Goal: Information Seeking & Learning: Learn about a topic

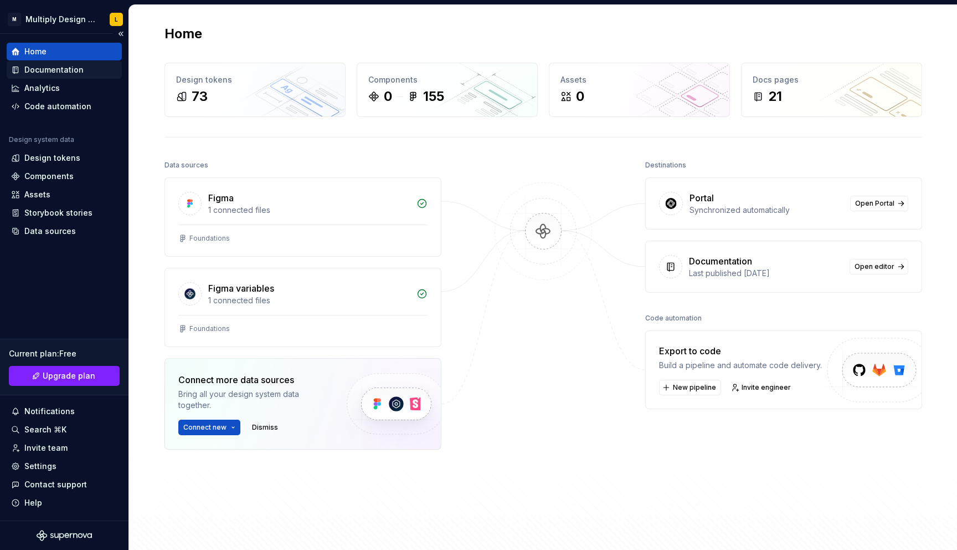
click at [69, 66] on div "Documentation" at bounding box center [53, 69] width 59 height 11
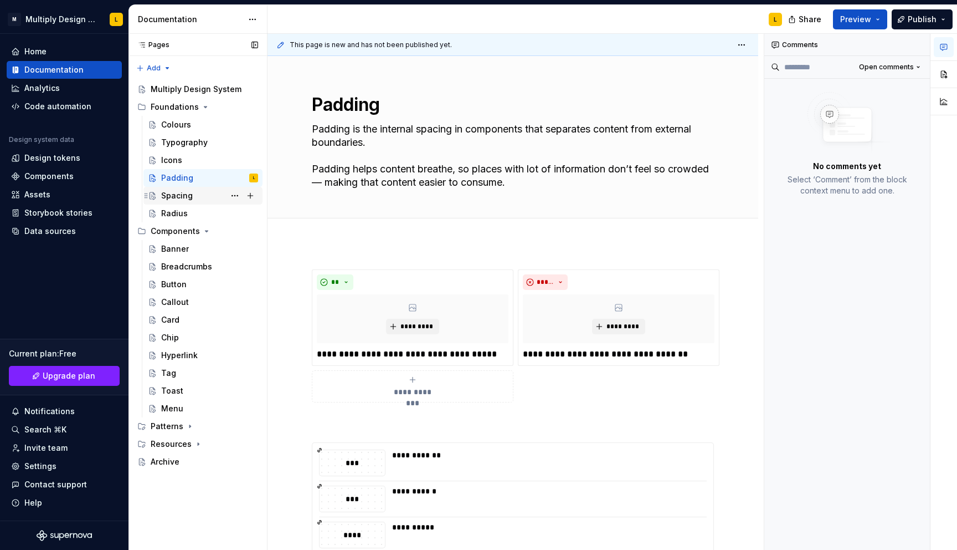
click at [187, 193] on div "Spacing" at bounding box center [177, 195] width 32 height 11
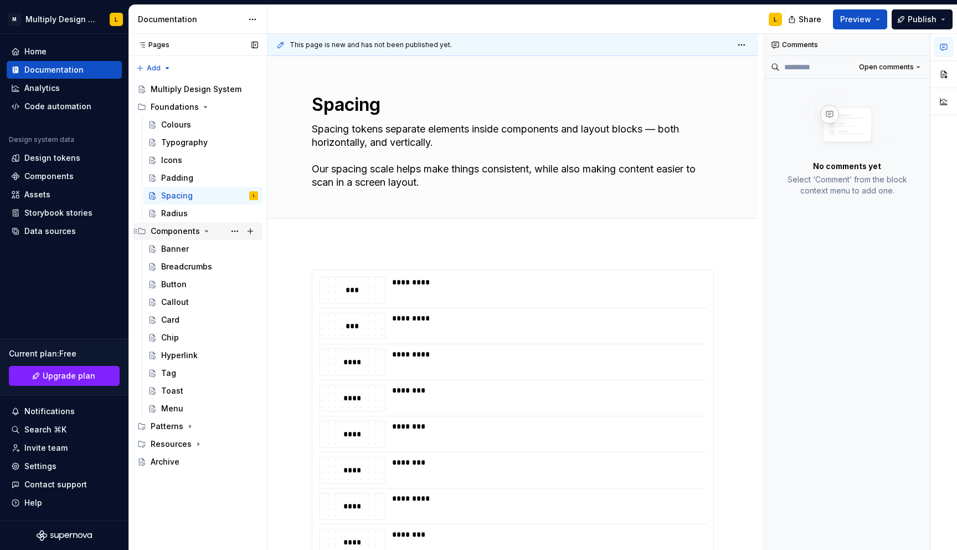
click at [206, 232] on icon "Page tree" at bounding box center [206, 231] width 9 height 9
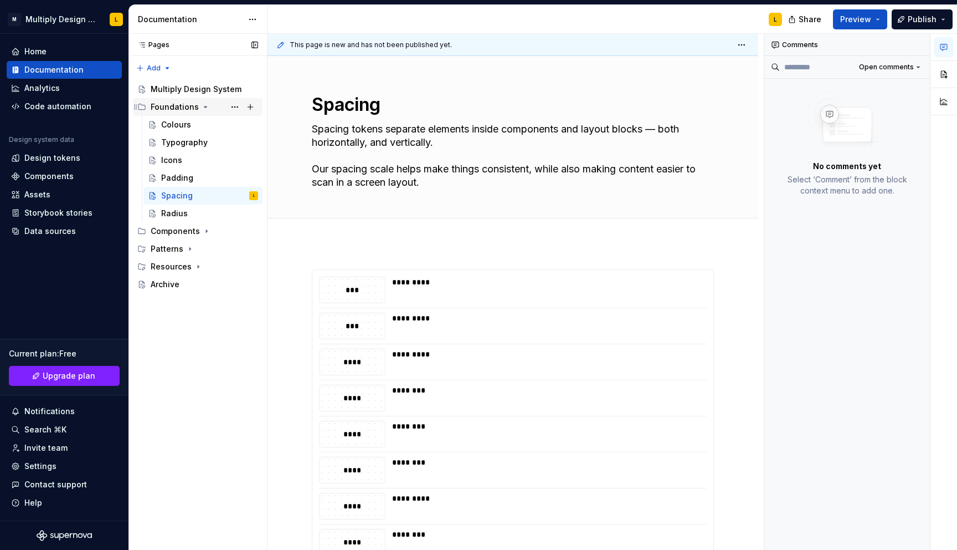
click at [203, 106] on icon "Page tree" at bounding box center [205, 106] width 9 height 9
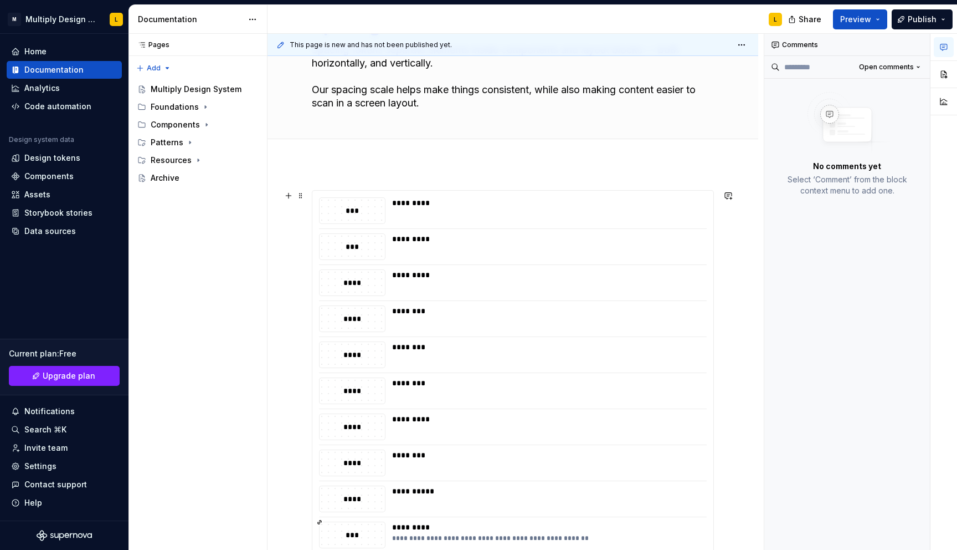
scroll to position [30, 0]
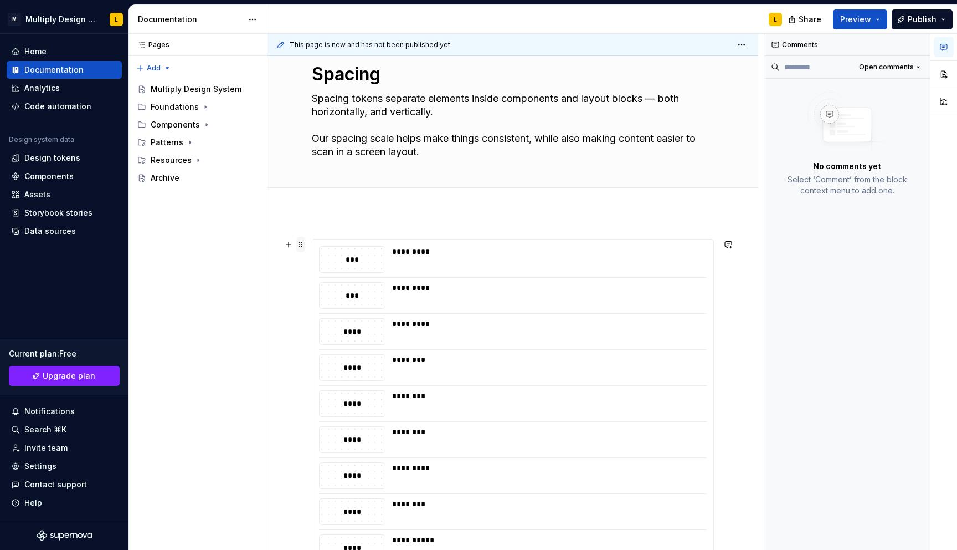
click at [297, 244] on span at bounding box center [300, 245] width 9 height 16
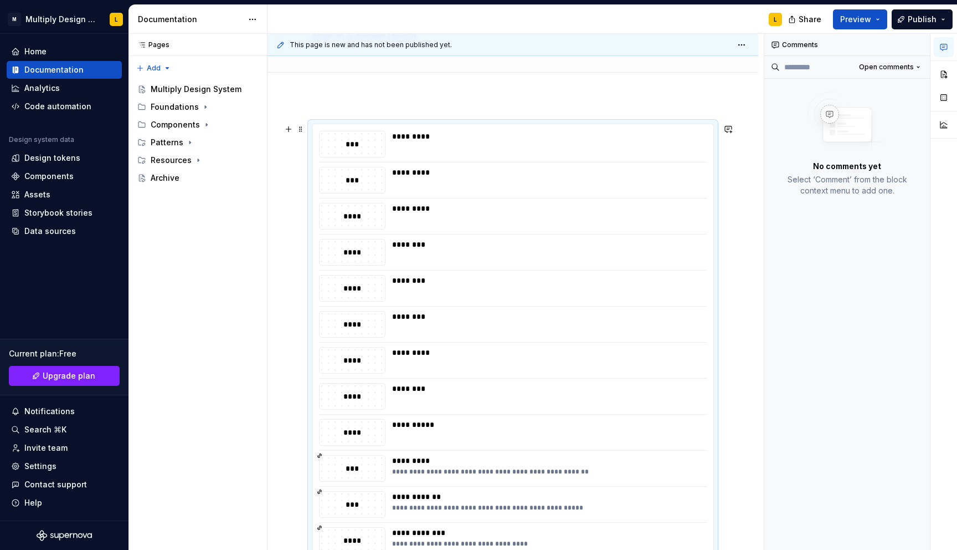
scroll to position [18, 0]
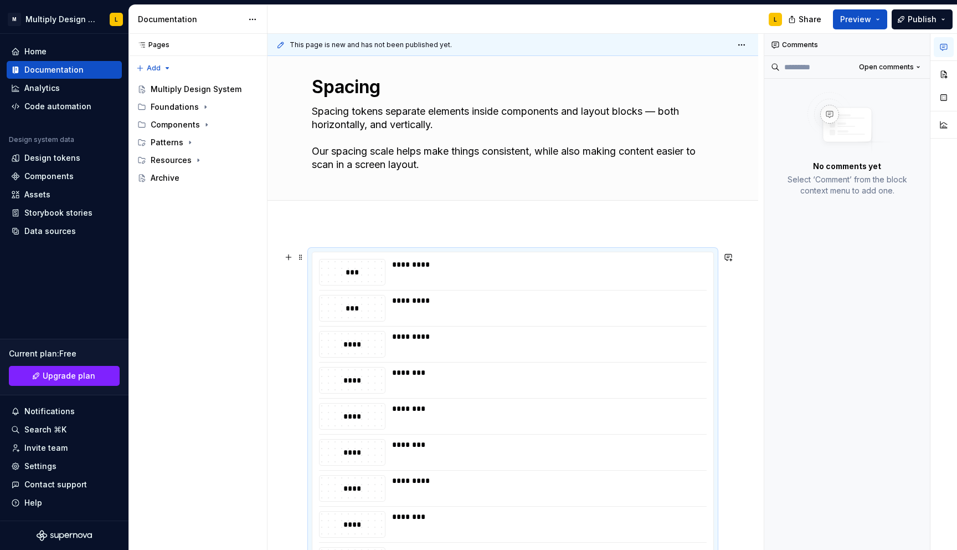
click at [301, 262] on span at bounding box center [300, 257] width 9 height 16
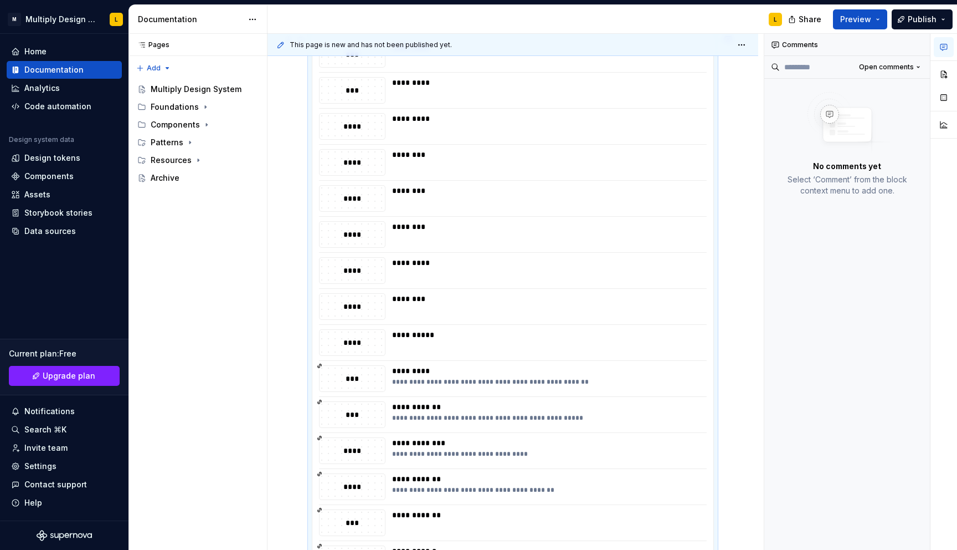
click at [343, 369] on div "***" at bounding box center [352, 378] width 65 height 25
click at [505, 386] on div "**********" at bounding box center [549, 381] width 314 height 9
drag, startPoint x: 607, startPoint y: 383, endPoint x: 563, endPoint y: 383, distance: 43.8
click at [567, 383] on div "**********" at bounding box center [549, 381] width 314 height 9
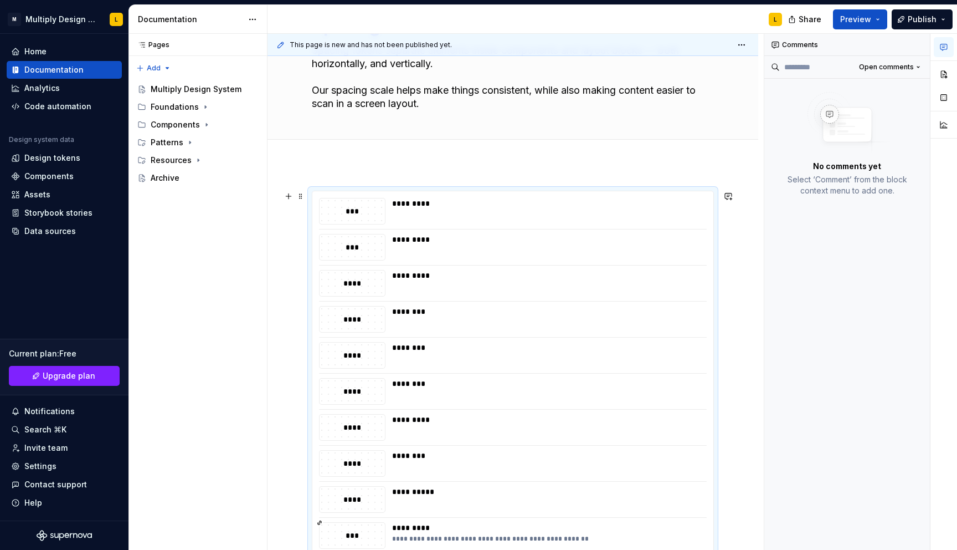
scroll to position [0, 0]
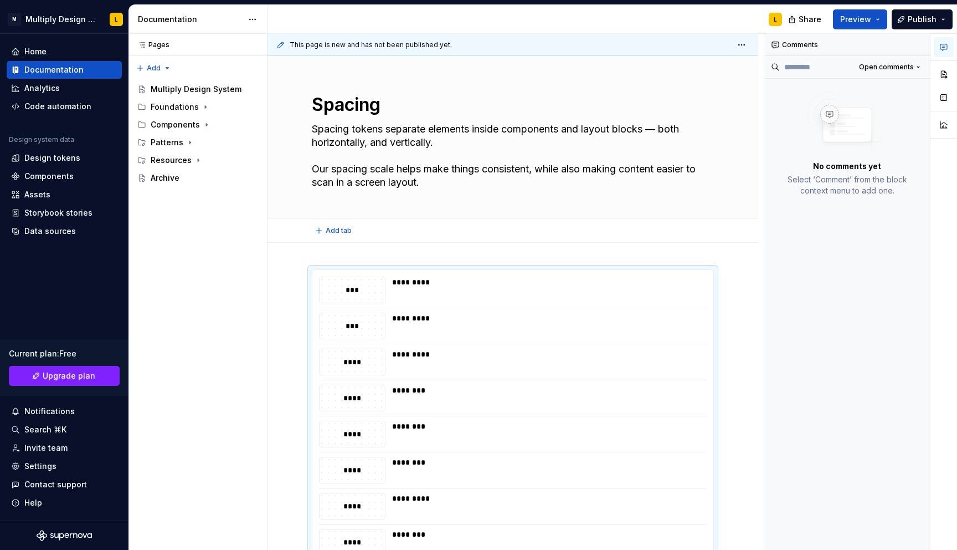
type textarea "*"
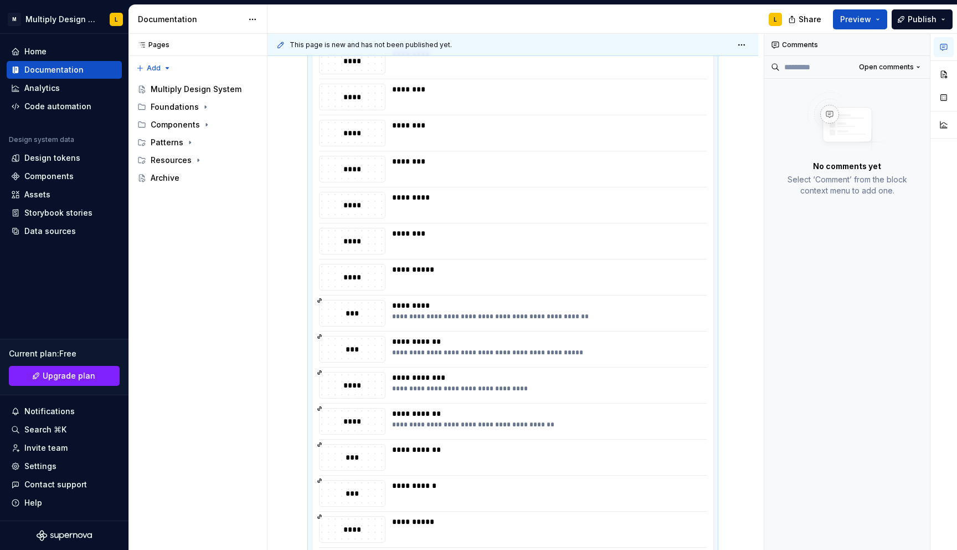
scroll to position [546, 0]
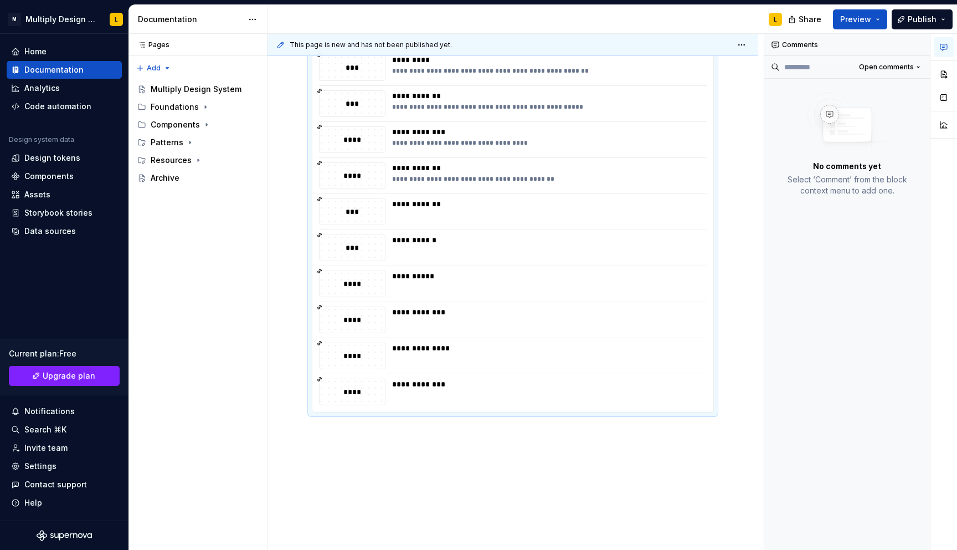
click at [340, 466] on div "**********" at bounding box center [513, 143] width 491 height 894
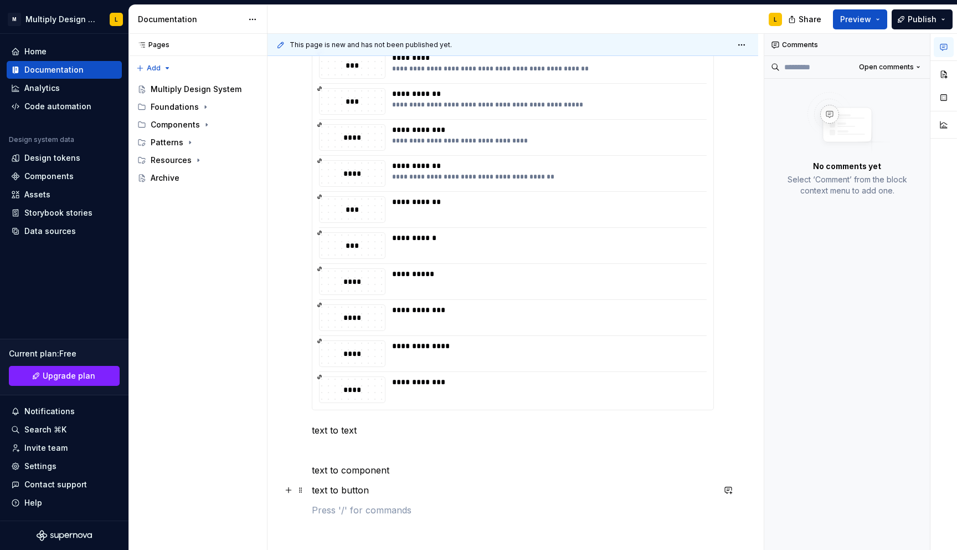
click at [321, 488] on p "text to button" at bounding box center [513, 489] width 402 height 13
click at [407, 517] on div "**********" at bounding box center [513, 125] width 402 height 809
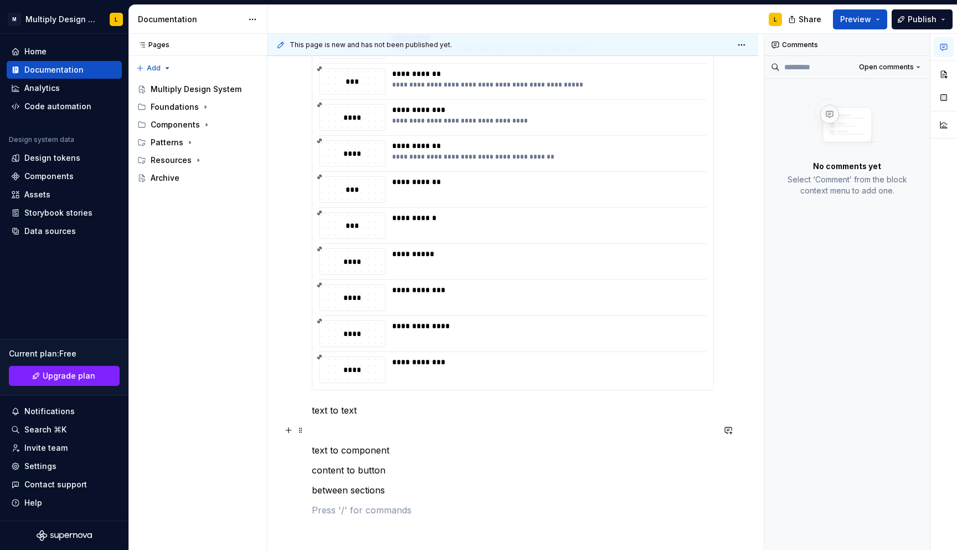
click at [325, 429] on p at bounding box center [513, 429] width 402 height 13
click at [348, 500] on div "**********" at bounding box center [513, 105] width 402 height 809
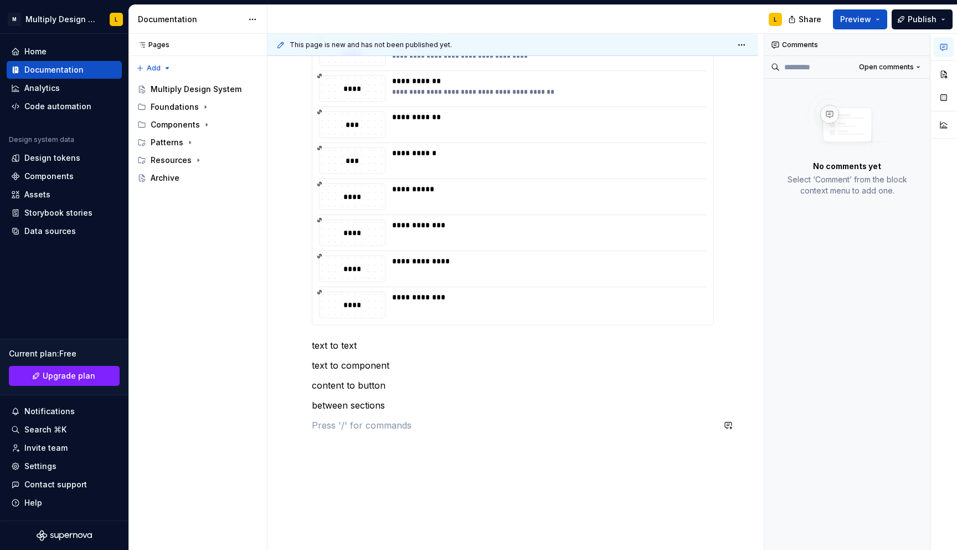
scroll to position [693, 0]
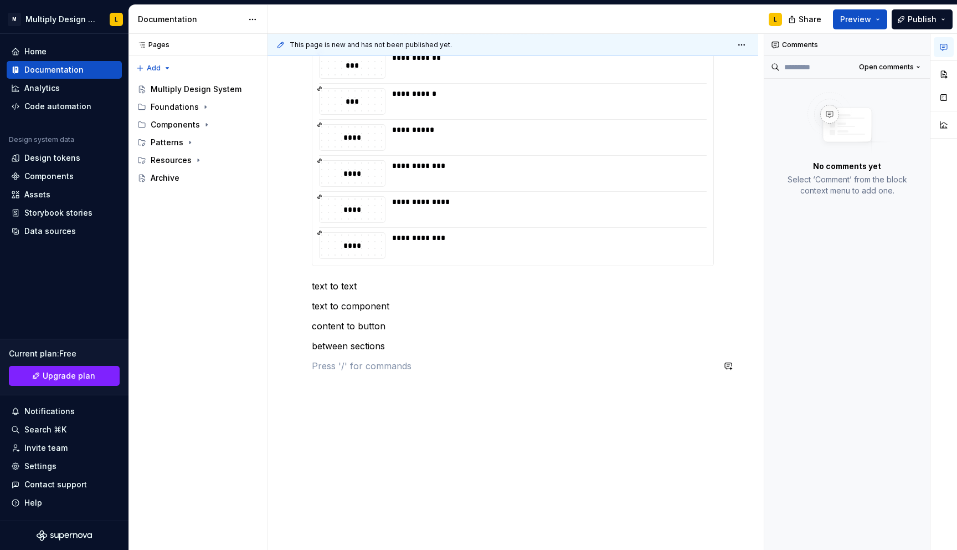
click at [395, 366] on p at bounding box center [513, 365] width 402 height 13
click at [394, 348] on p "between sections" at bounding box center [513, 345] width 402 height 13
click at [367, 288] on p "text to text" at bounding box center [513, 285] width 402 height 13
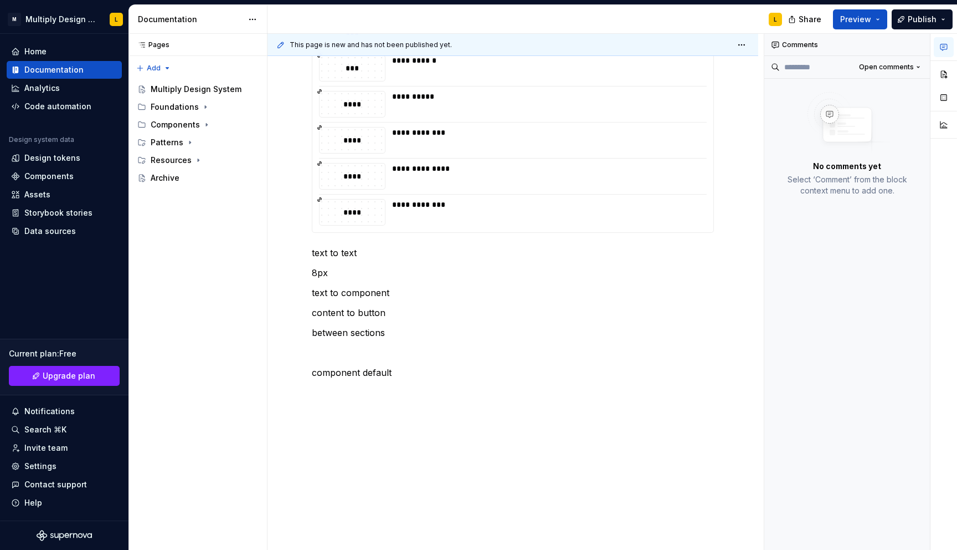
scroll to position [732, 0]
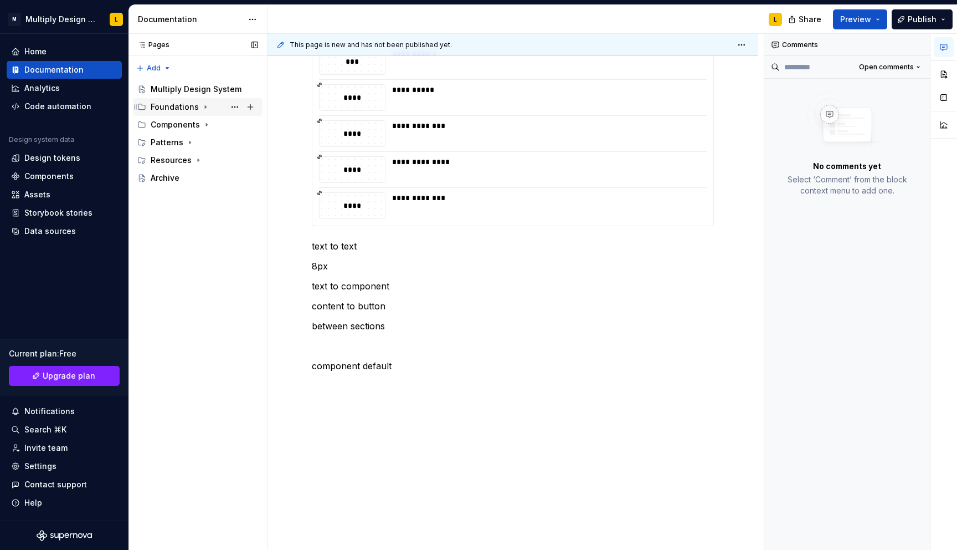
click at [179, 109] on div "Foundations" at bounding box center [175, 106] width 48 height 11
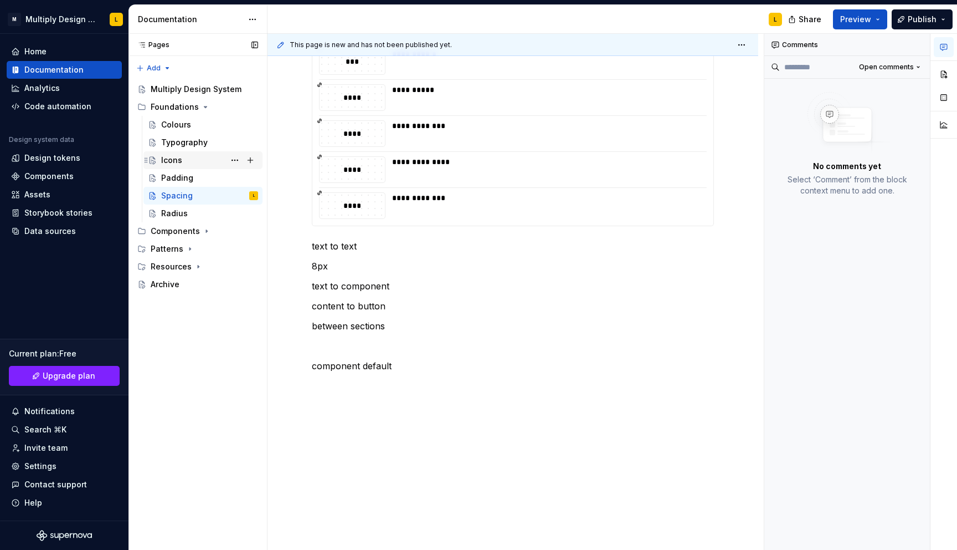
click at [175, 157] on div "Icons" at bounding box center [171, 160] width 21 height 11
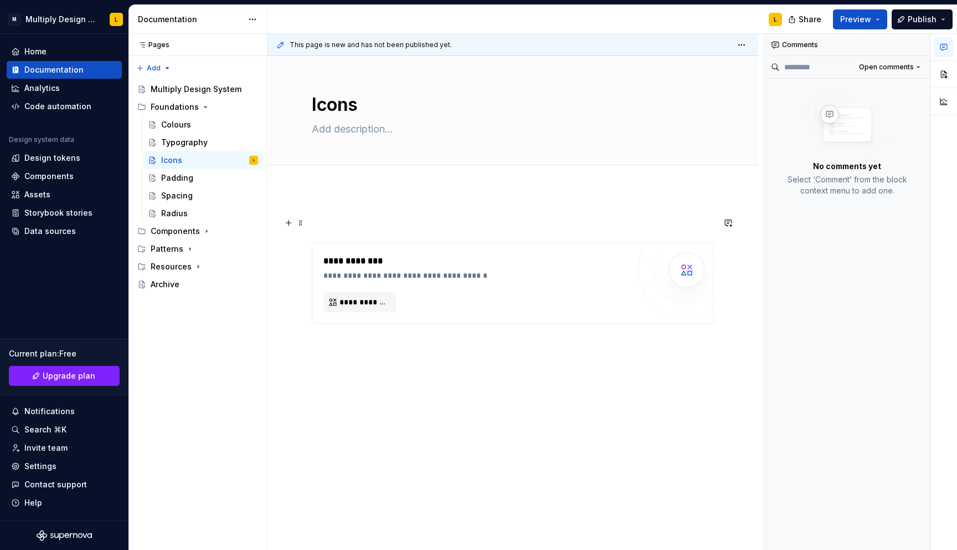
type textarea "*"
click at [364, 218] on p at bounding box center [513, 222] width 402 height 13
click at [365, 366] on div "**********" at bounding box center [513, 345] width 491 height 312
click at [346, 392] on div "**********" at bounding box center [513, 313] width 402 height 194
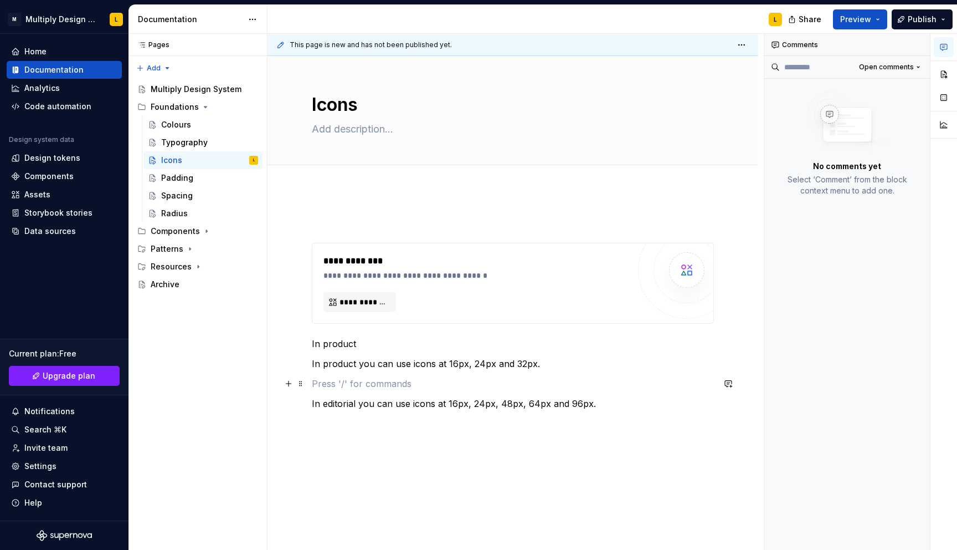
click at [337, 383] on p at bounding box center [513, 383] width 402 height 13
click at [338, 342] on p "In product" at bounding box center [513, 343] width 402 height 13
click at [193, 138] on div "Typography" at bounding box center [184, 142] width 47 height 11
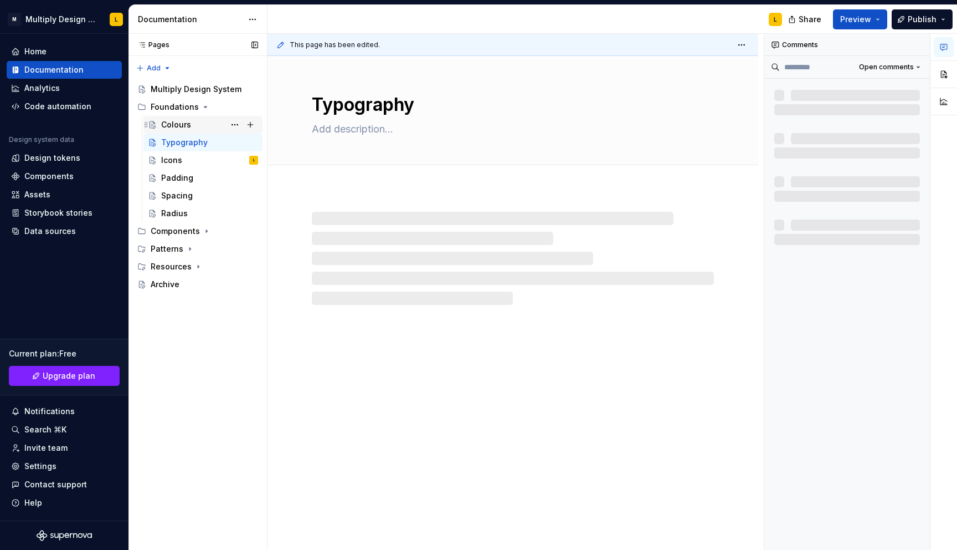
click at [191, 119] on div "Colours" at bounding box center [209, 125] width 97 height 16
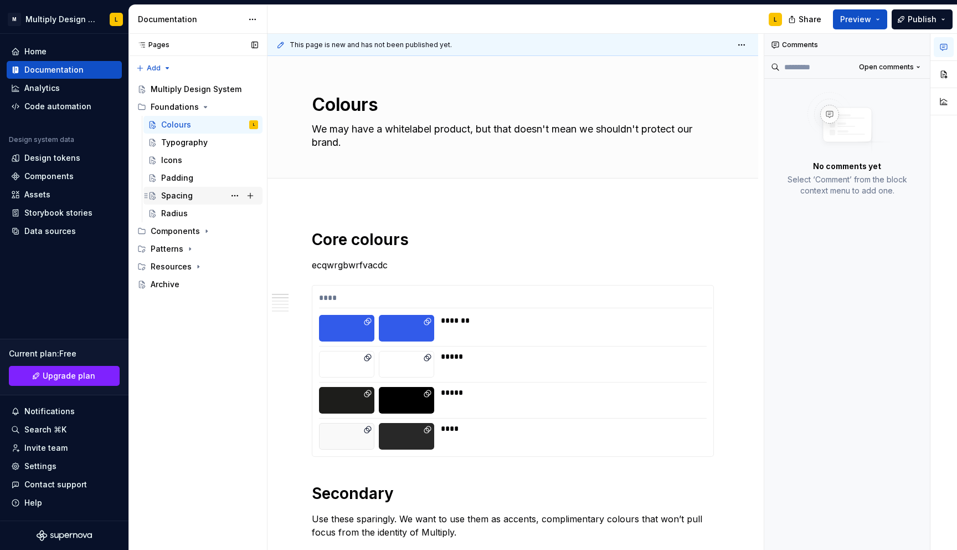
click at [167, 192] on div "Spacing" at bounding box center [177, 195] width 32 height 11
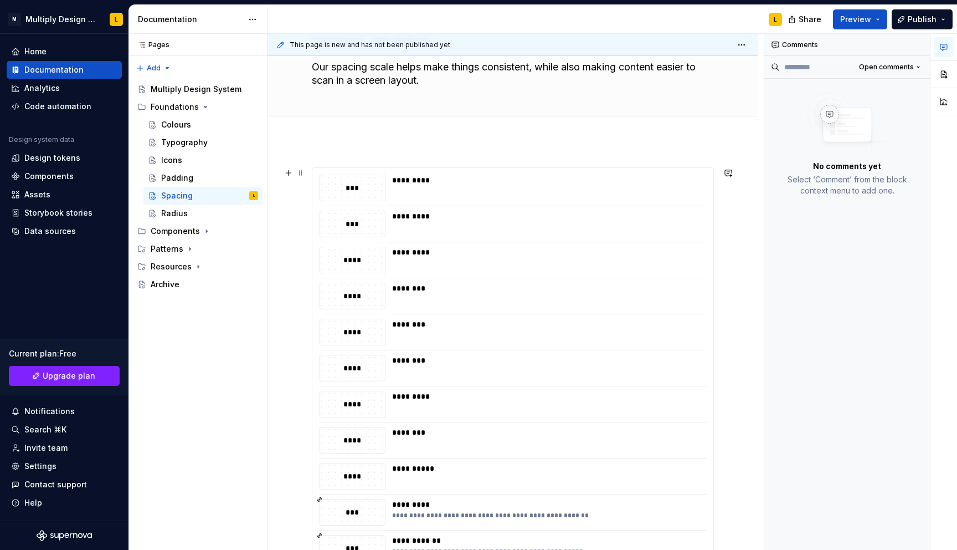
scroll to position [27, 0]
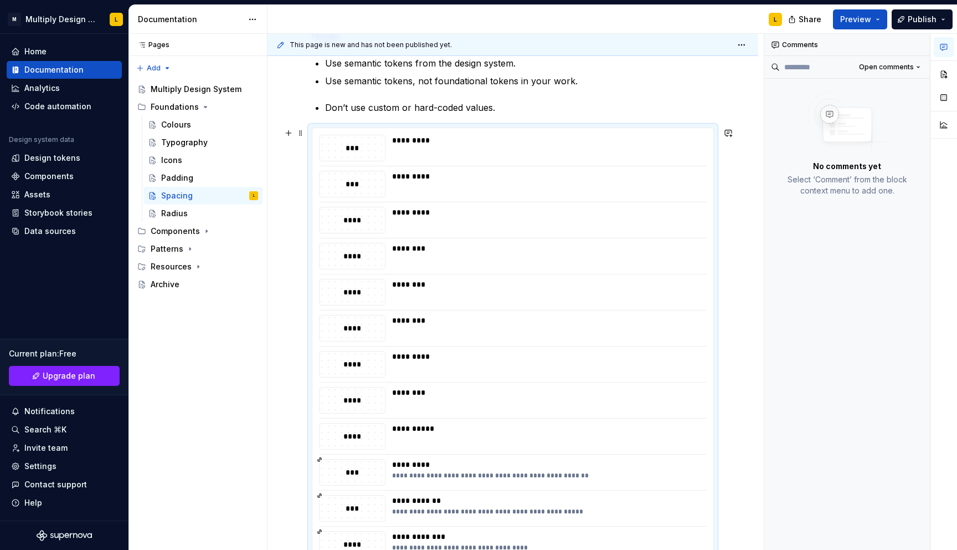
scroll to position [263, 0]
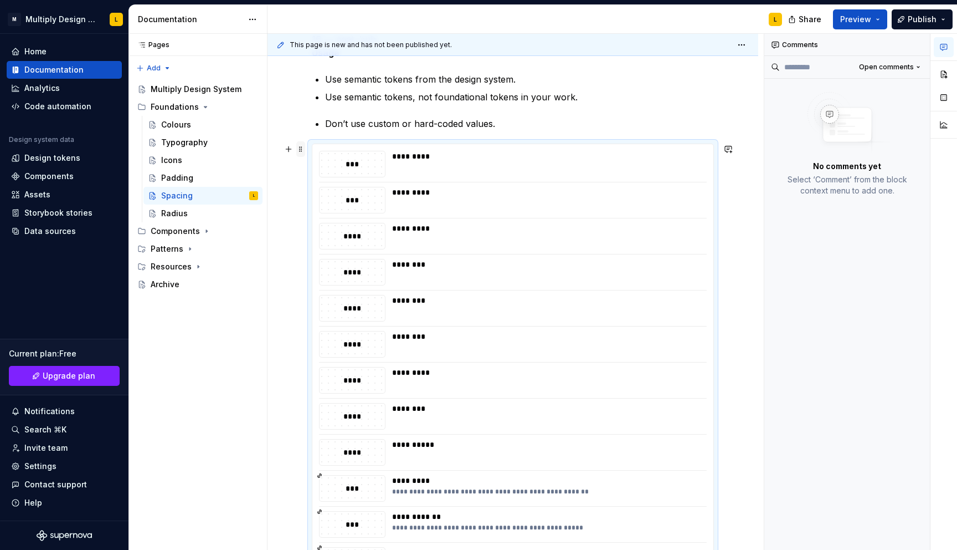
click at [301, 146] on span at bounding box center [300, 149] width 9 height 16
click at [314, 242] on div "Delete" at bounding box center [346, 247] width 94 height 18
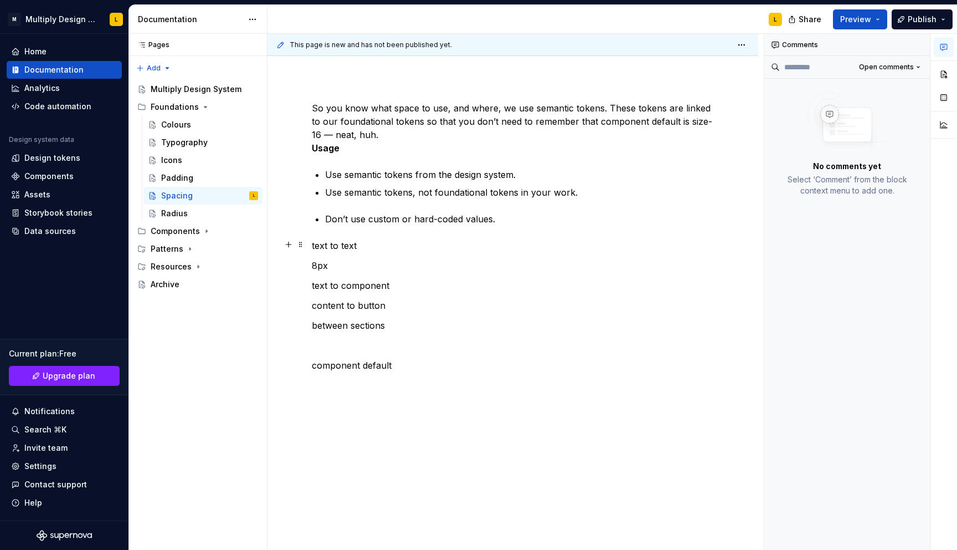
scroll to position [167, 0]
click at [322, 243] on p at bounding box center [513, 245] width 402 height 13
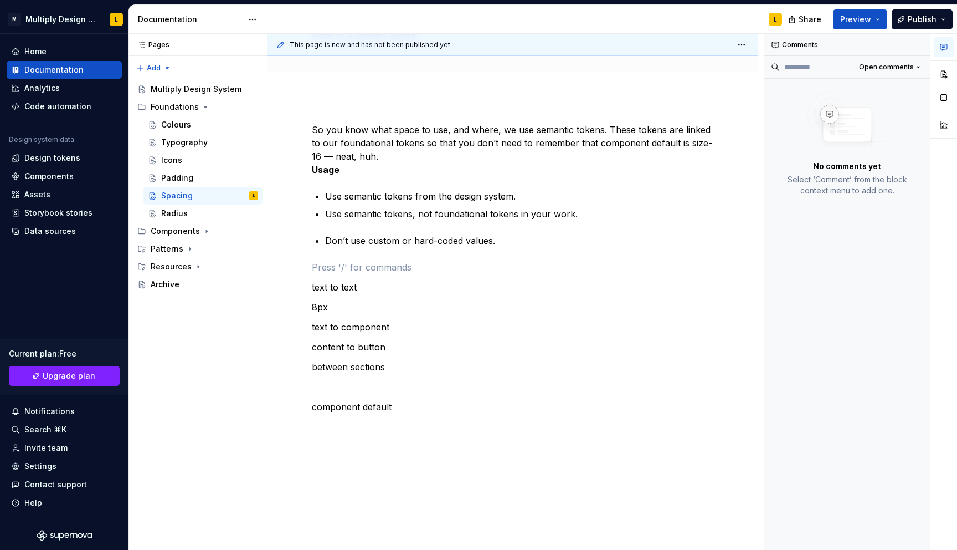
scroll to position [98, 0]
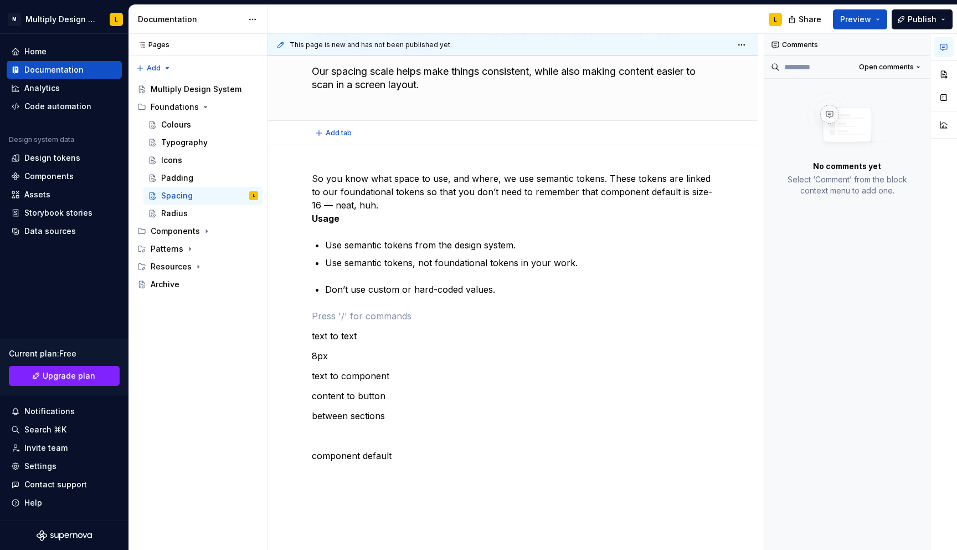
type textarea "*"
click at [337, 155] on div "So you know what space to use, and where, we use semantic tokens. These tokens …" at bounding box center [513, 392] width 491 height 495
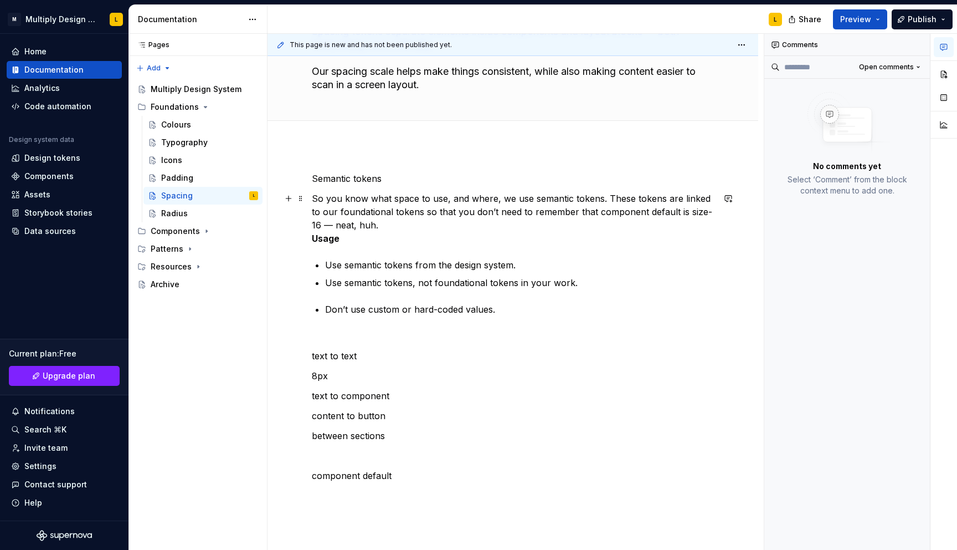
click at [366, 221] on p "So you know what space to use, and where, we use semantic tokens. These tokens …" at bounding box center [513, 218] width 402 height 53
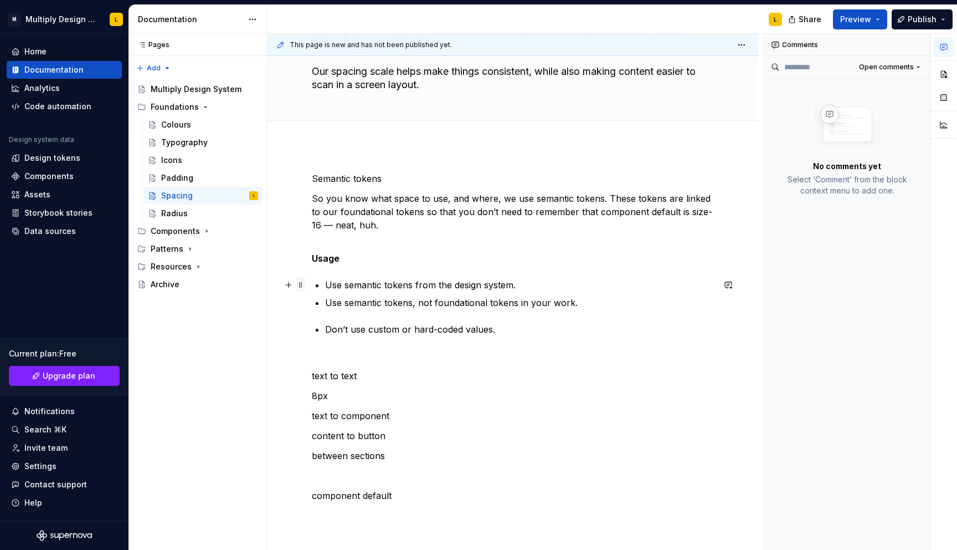
click at [301, 283] on span at bounding box center [300, 285] width 9 height 16
click at [327, 268] on div "Semantic tokens So you know what space to use, and where, we use semantic token…" at bounding box center [513, 337] width 402 height 330
click at [289, 285] on button "button" at bounding box center [289, 285] width 16 height 16
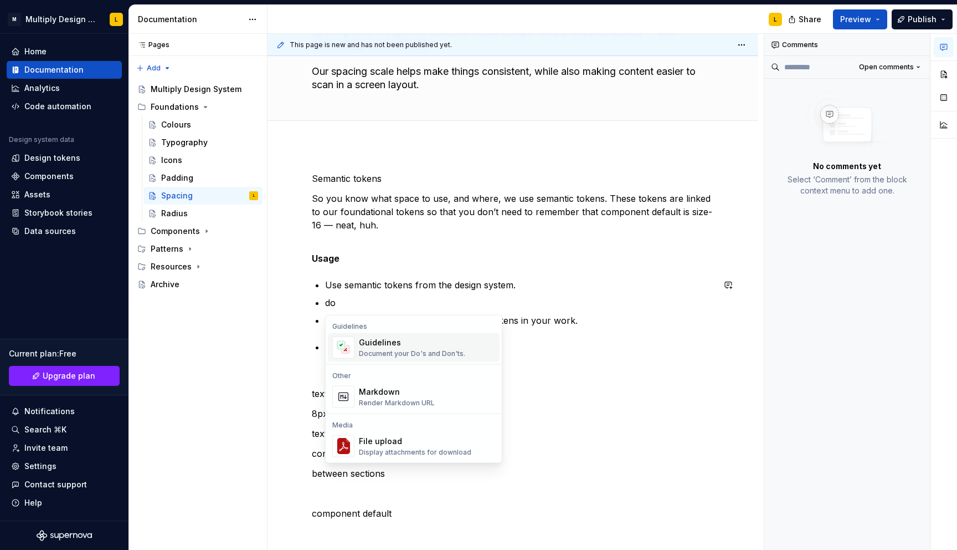
click at [373, 339] on div "Guidelines" at bounding box center [412, 342] width 106 height 11
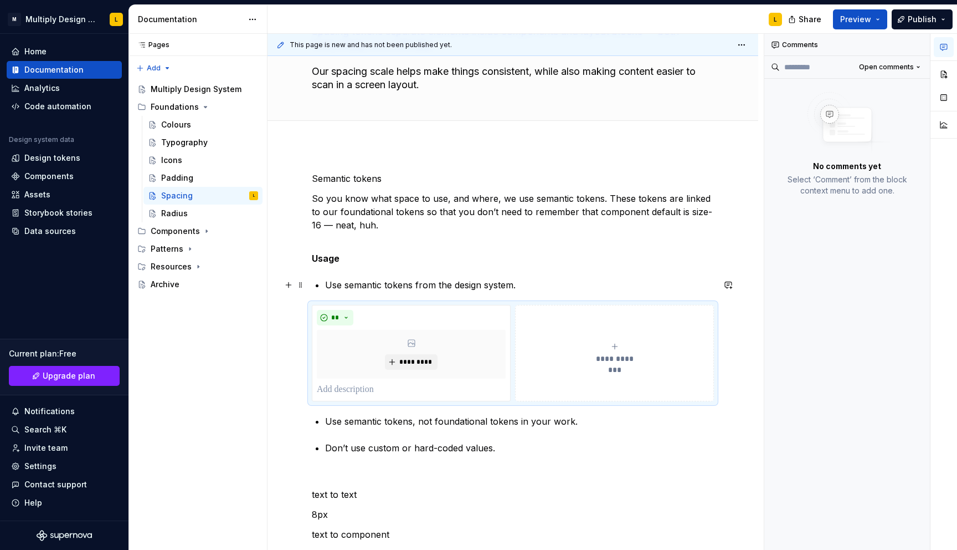
click at [408, 284] on p "Use semantic tokens from the design system." at bounding box center [519, 284] width 389 height 13
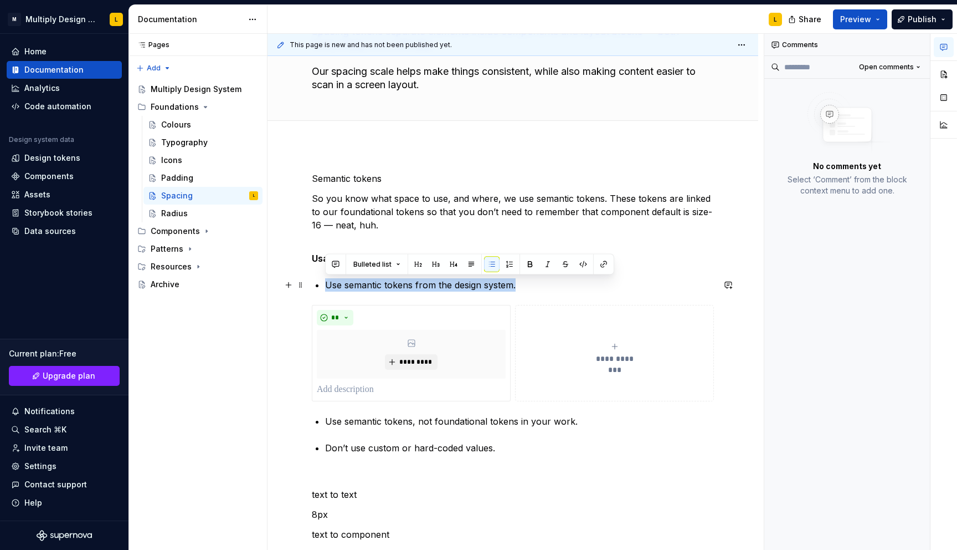
click at [408, 284] on p "Use semantic tokens from the design system." at bounding box center [519, 284] width 389 height 13
copy p "Use semantic tokens from the design system."
click at [378, 388] on p at bounding box center [411, 389] width 189 height 13
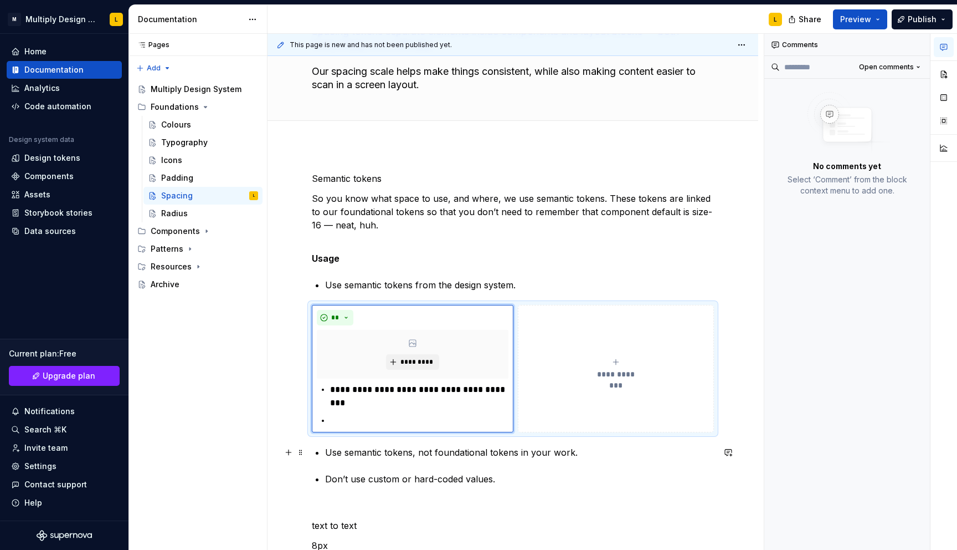
click at [389, 454] on p "Use semantic tokens, not foundational tokens in your work." at bounding box center [519, 451] width 389 height 13
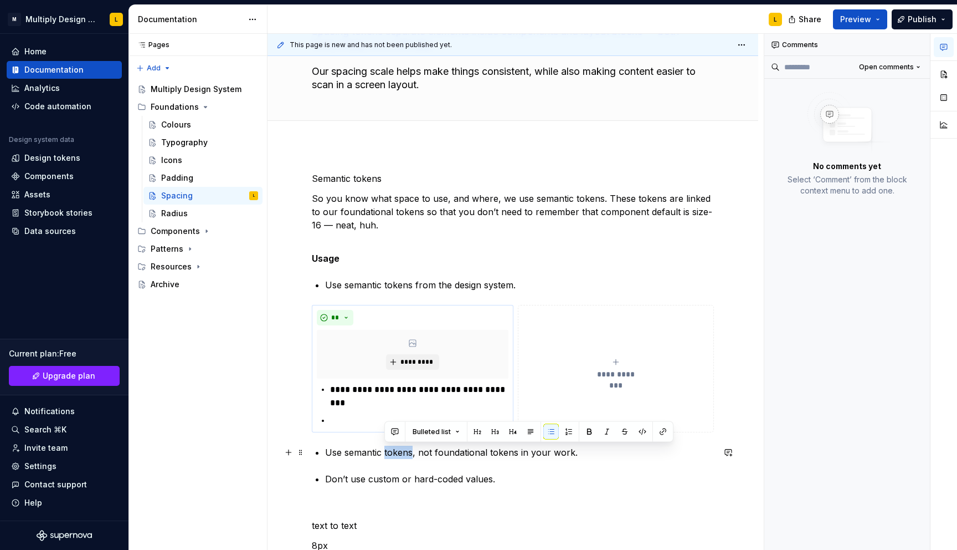
click at [389, 454] on p "Use semantic tokens, not foundational tokens in your work." at bounding box center [519, 451] width 389 height 13
copy p "Use semantic tokens, not foundational tokens in your work."
click at [350, 416] on p at bounding box center [419, 420] width 178 height 13
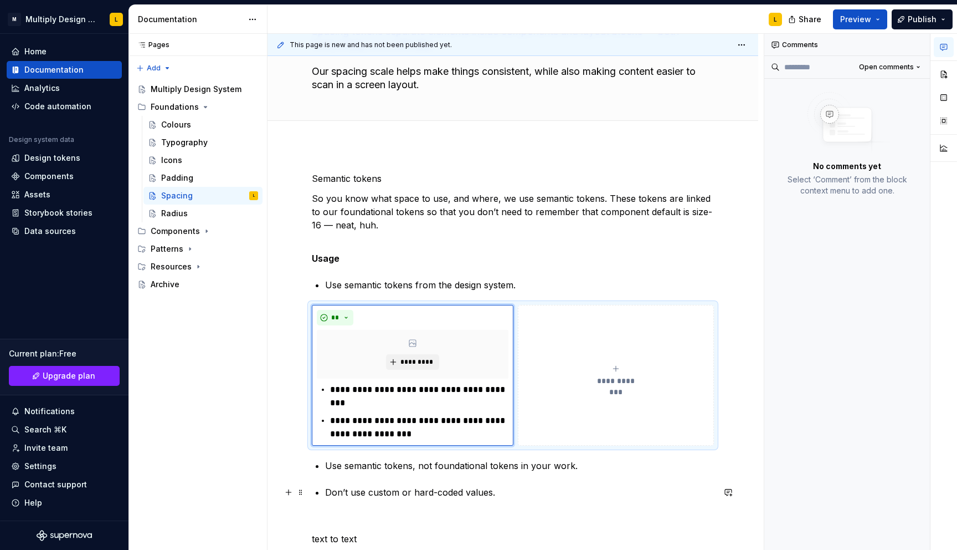
click at [368, 490] on p "Don’t use custom or hard-coded values." at bounding box center [519, 491] width 389 height 13
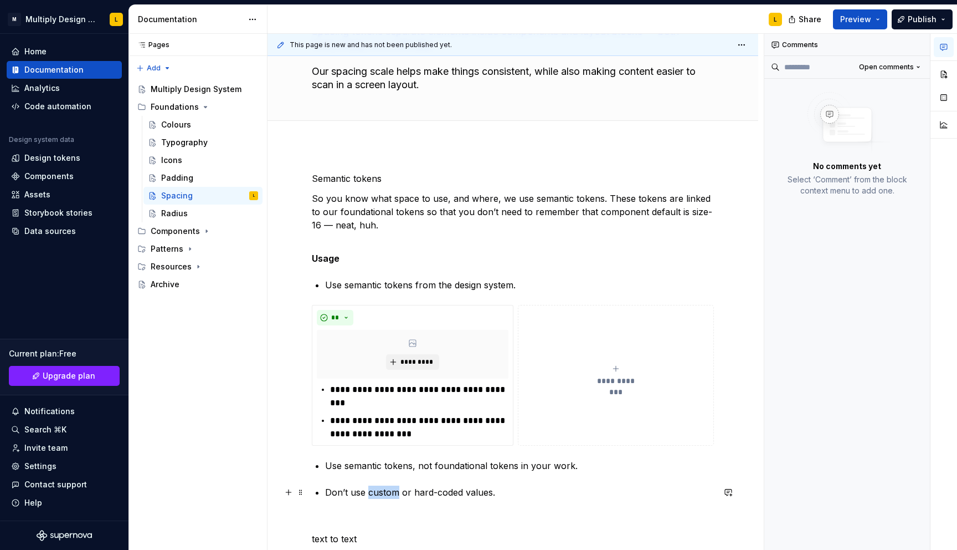
click at [368, 490] on p "Don’t use custom or hard-coded values." at bounding box center [519, 491] width 389 height 13
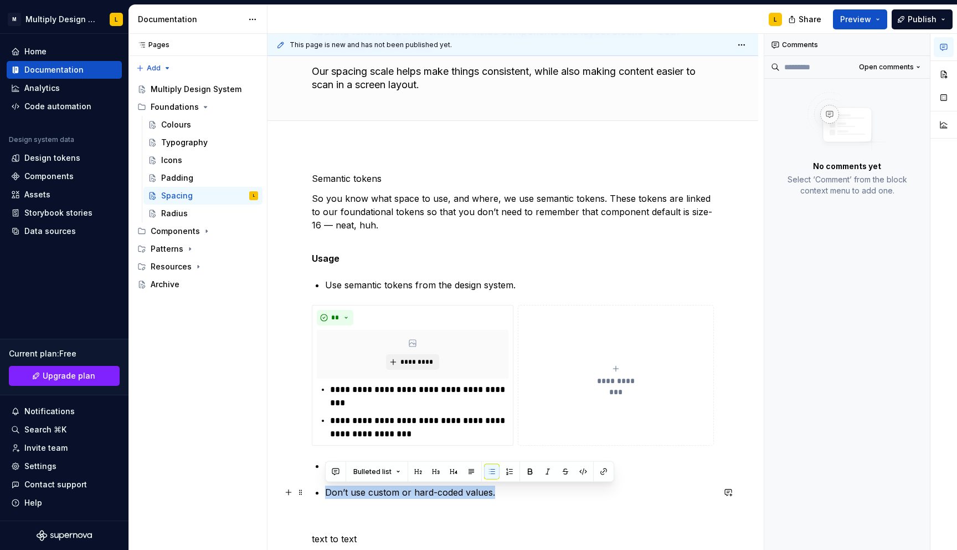
click at [368, 490] on p "Don’t use custom or hard-coded values." at bounding box center [519, 491] width 389 height 13
copy p "Don’t use custom or hard-coded values."
click at [591, 423] on button "**********" at bounding box center [616, 375] width 196 height 141
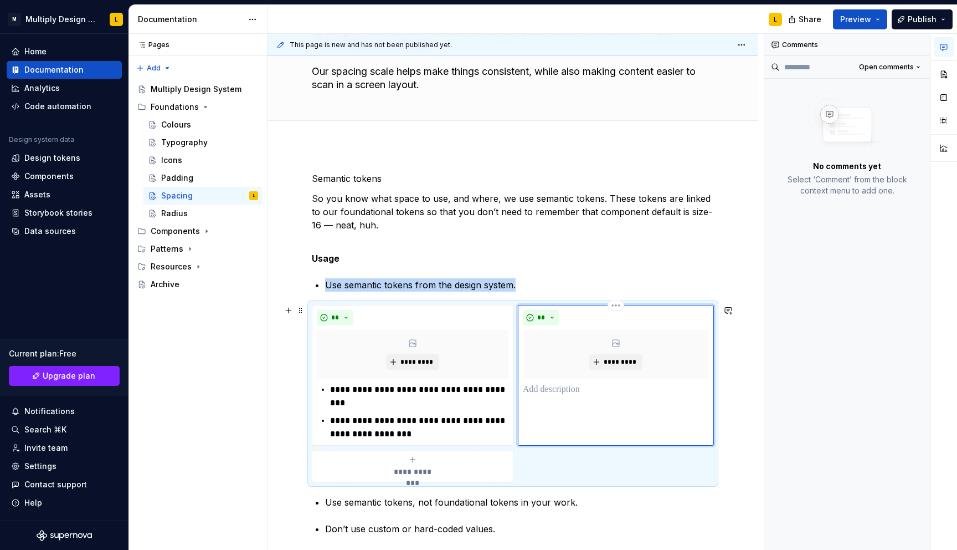
click at [553, 397] on div "** *********" at bounding box center [616, 375] width 196 height 141
click at [548, 389] on p at bounding box center [616, 389] width 186 height 13
click at [542, 317] on span "**" at bounding box center [541, 317] width 9 height 9
click at [549, 354] on div "Suggestions" at bounding box center [547, 356] width 9 height 9
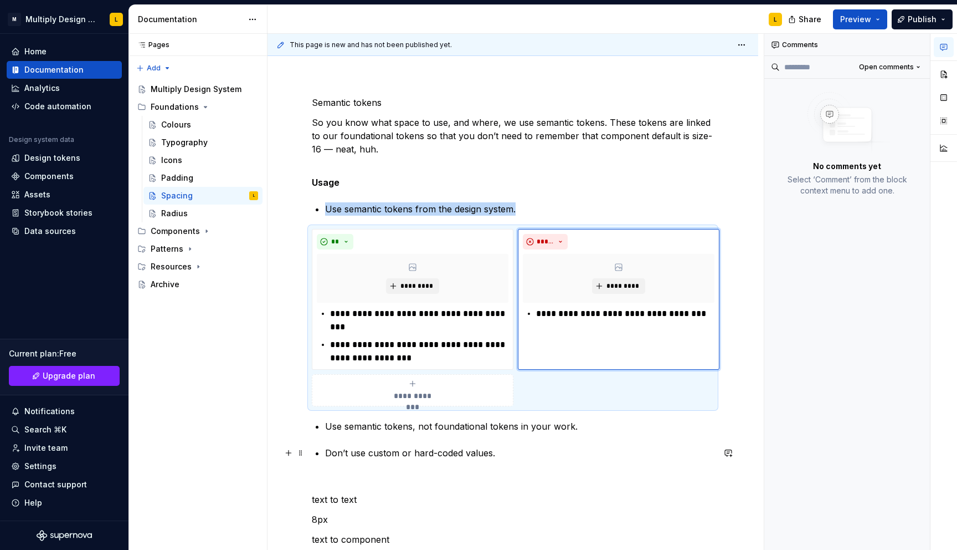
scroll to position [256, 0]
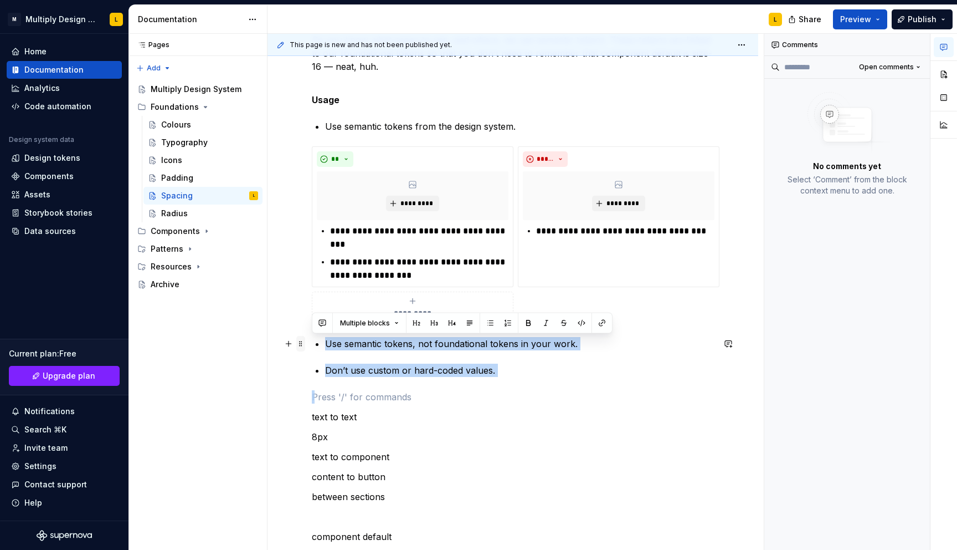
drag, startPoint x: 326, startPoint y: 398, endPoint x: 304, endPoint y: 341, distance: 61.7
click at [312, 341] on div "**********" at bounding box center [513, 284] width 402 height 543
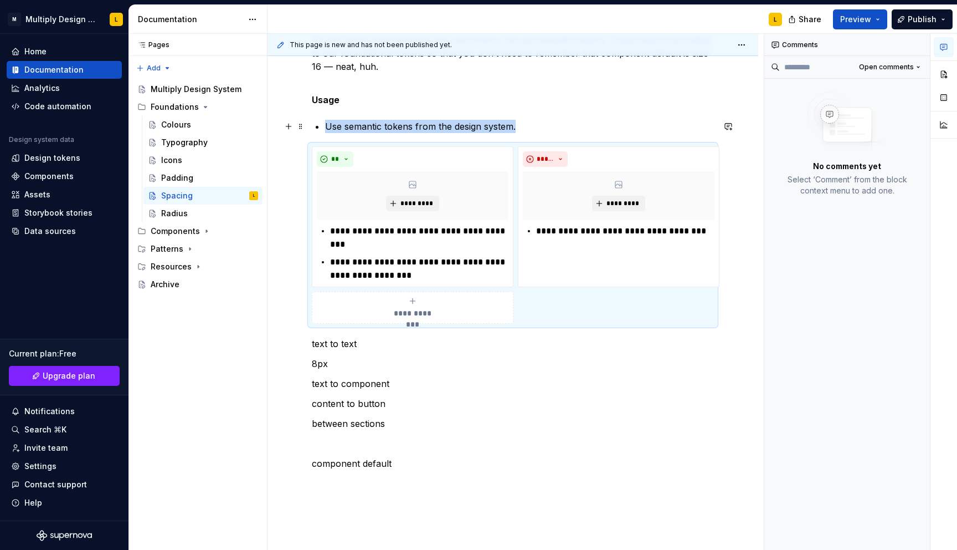
click at [305, 125] on span at bounding box center [300, 127] width 9 height 16
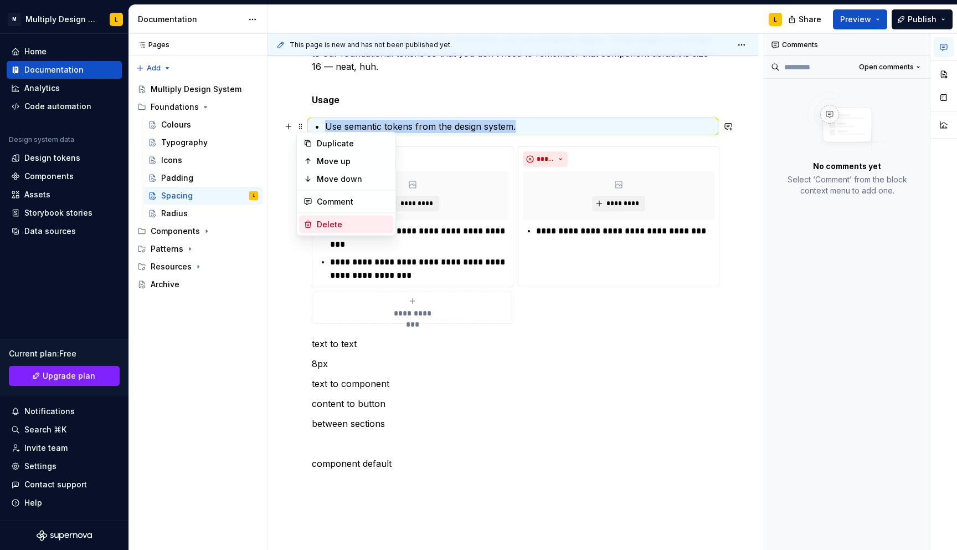
click at [317, 221] on div "Delete" at bounding box center [353, 224] width 72 height 11
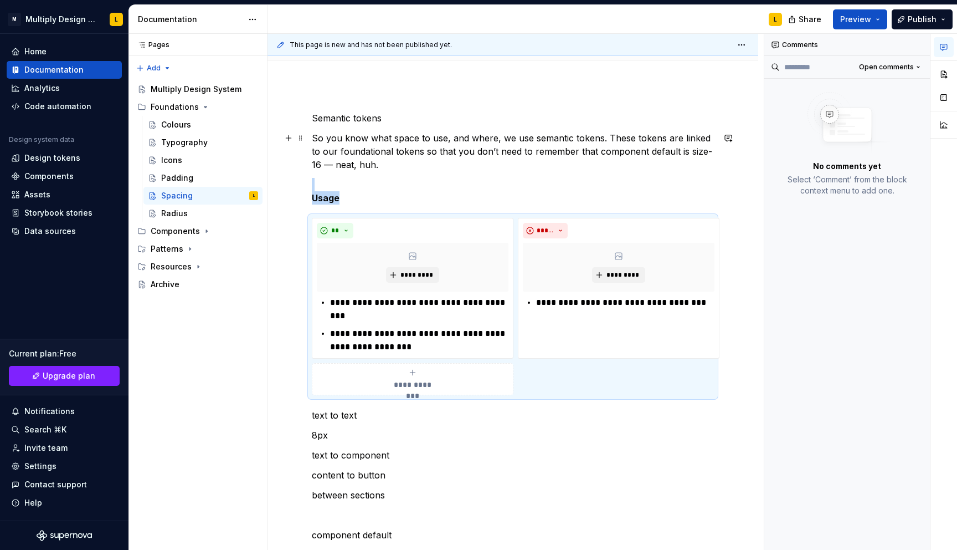
scroll to position [151, 0]
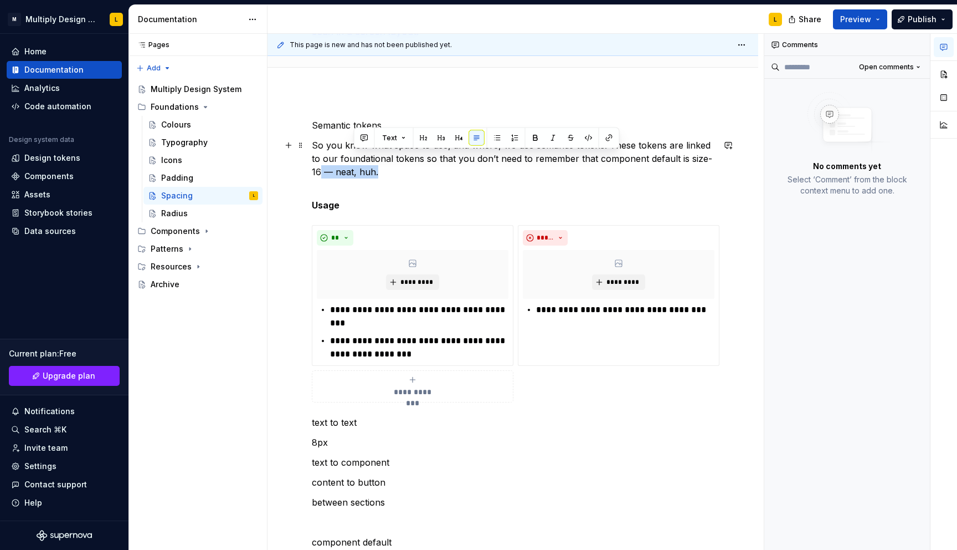
drag, startPoint x: 702, startPoint y: 157, endPoint x: 702, endPoint y: 165, distance: 8.3
click at [702, 165] on p "So you know what space to use, and where, we use semantic tokens. These tokens …" at bounding box center [513, 159] width 402 height 40
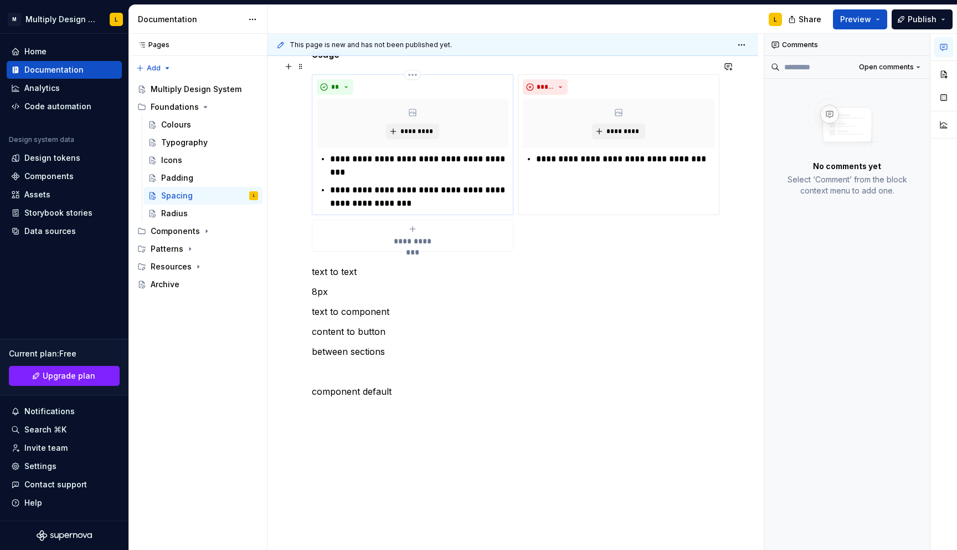
scroll to position [305, 0]
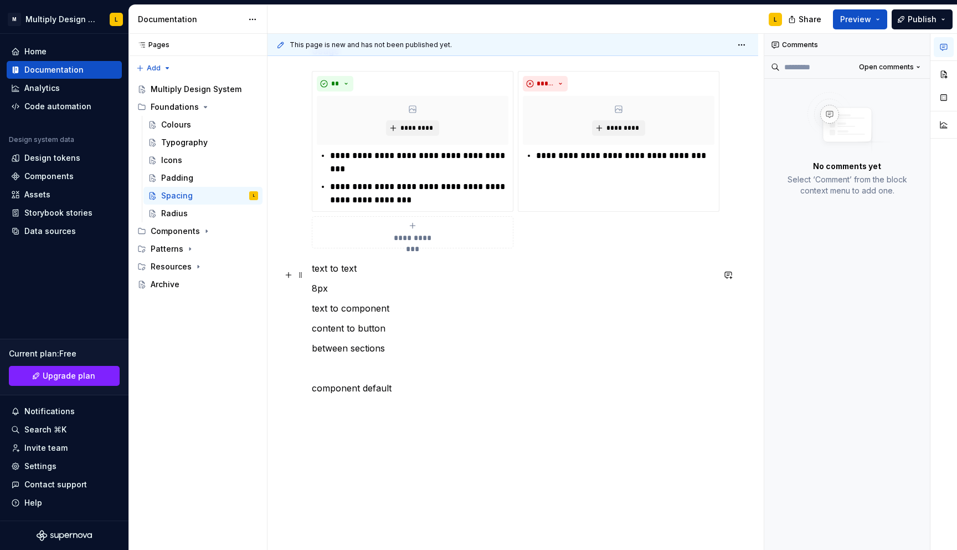
click at [315, 281] on p "8px" at bounding box center [513, 287] width 402 height 13
click at [393, 301] on p "text to component" at bounding box center [513, 307] width 402 height 13
click at [408, 341] on p "content to button" at bounding box center [513, 347] width 402 height 13
click at [372, 402] on div "**********" at bounding box center [513, 210] width 402 height 490
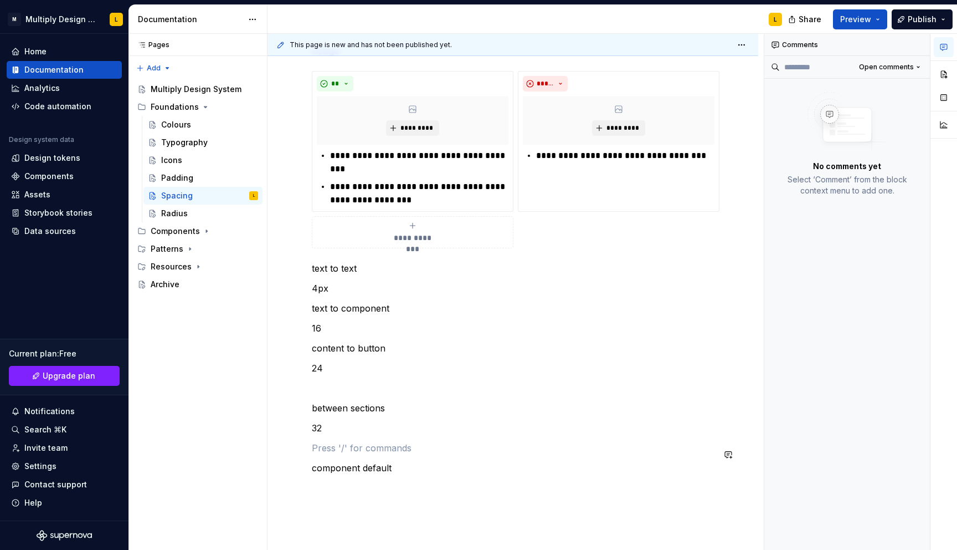
click at [350, 474] on div "**********" at bounding box center [513, 226] width 402 height 523
click at [429, 461] on p "component default" at bounding box center [513, 467] width 402 height 13
click at [186, 210] on div "Radius" at bounding box center [209, 214] width 97 height 16
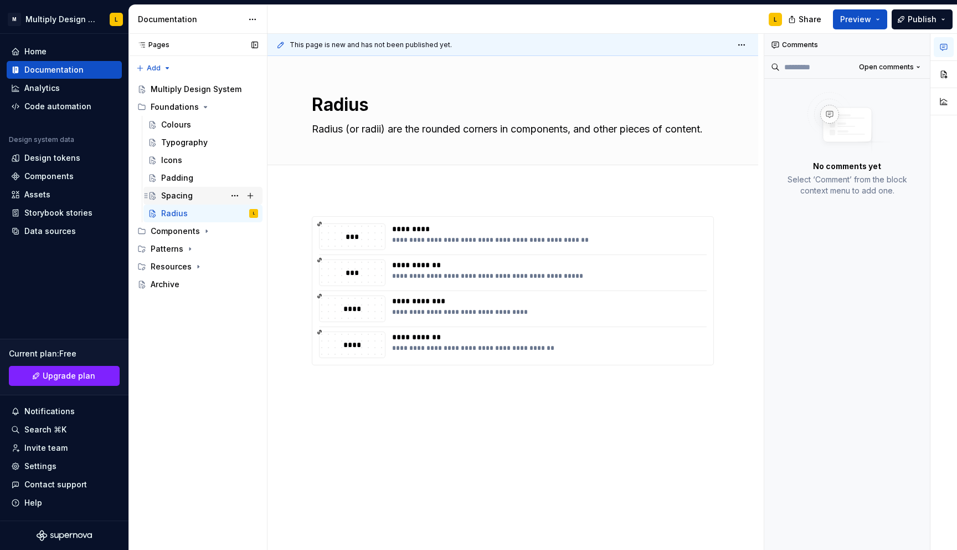
click at [181, 192] on div "Spacing" at bounding box center [177, 195] width 32 height 11
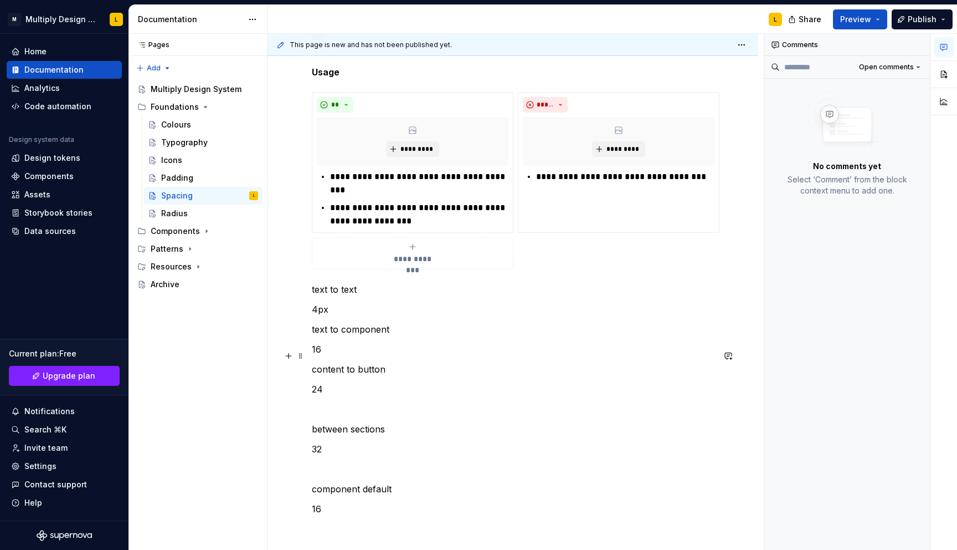
scroll to position [294, 0]
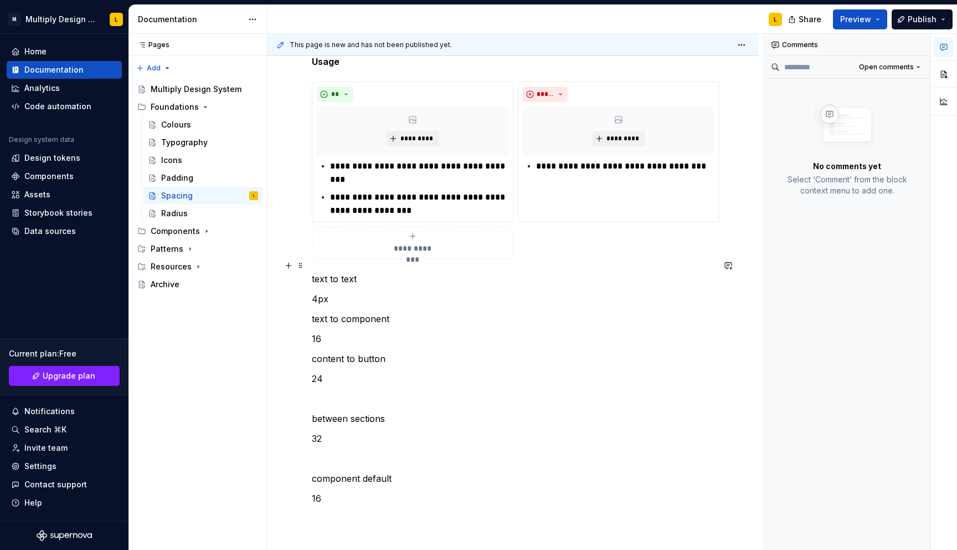
type textarea "*"
drag, startPoint x: 340, startPoint y: 263, endPoint x: 290, endPoint y: 263, distance: 49.9
click at [312, 263] on div "**********" at bounding box center [513, 246] width 402 height 543
click at [315, 272] on p "tBetween text" at bounding box center [513, 278] width 402 height 13
click at [322, 392] on p at bounding box center [513, 398] width 402 height 13
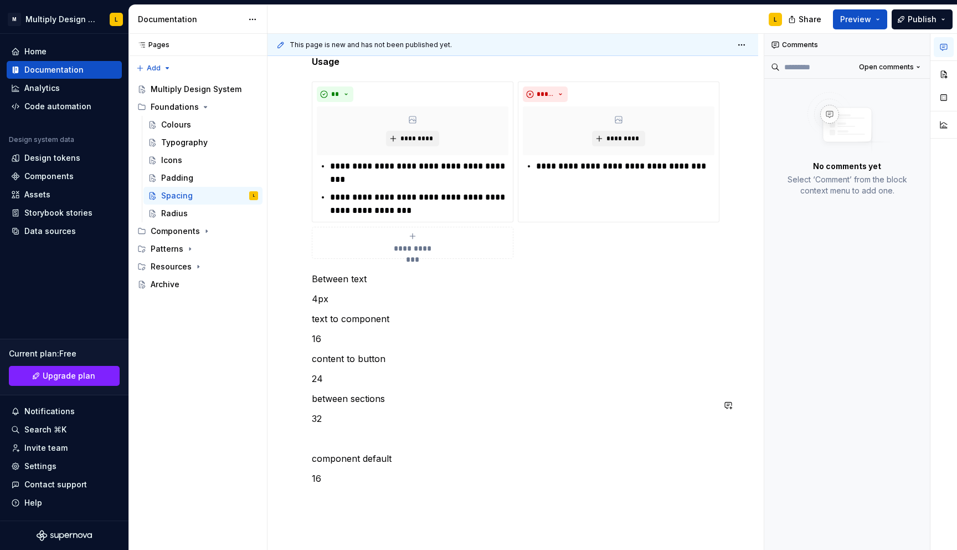
click at [331, 432] on p at bounding box center [513, 438] width 402 height 13
click at [330, 457] on div "**********" at bounding box center [513, 226] width 402 height 503
click at [377, 272] on p "Between text" at bounding box center [513, 278] width 402 height 13
click at [317, 292] on p "4px" at bounding box center [513, 298] width 402 height 13
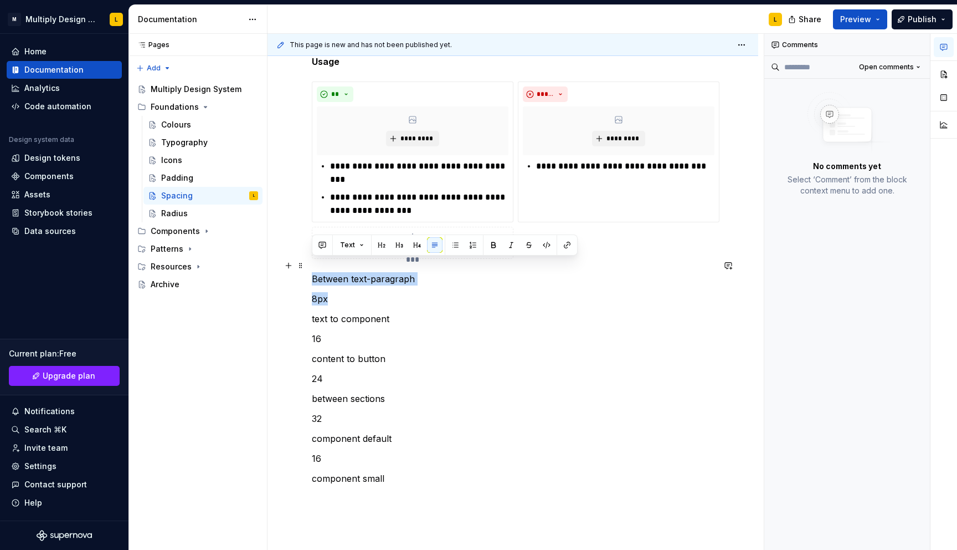
drag, startPoint x: 334, startPoint y: 288, endPoint x: 308, endPoint y: 268, distance: 32.4
click at [308, 268] on div "**********" at bounding box center [513, 305] width 491 height 715
copy div "Between text-paragraph 8px"
click at [332, 292] on p "8px" at bounding box center [513, 298] width 402 height 13
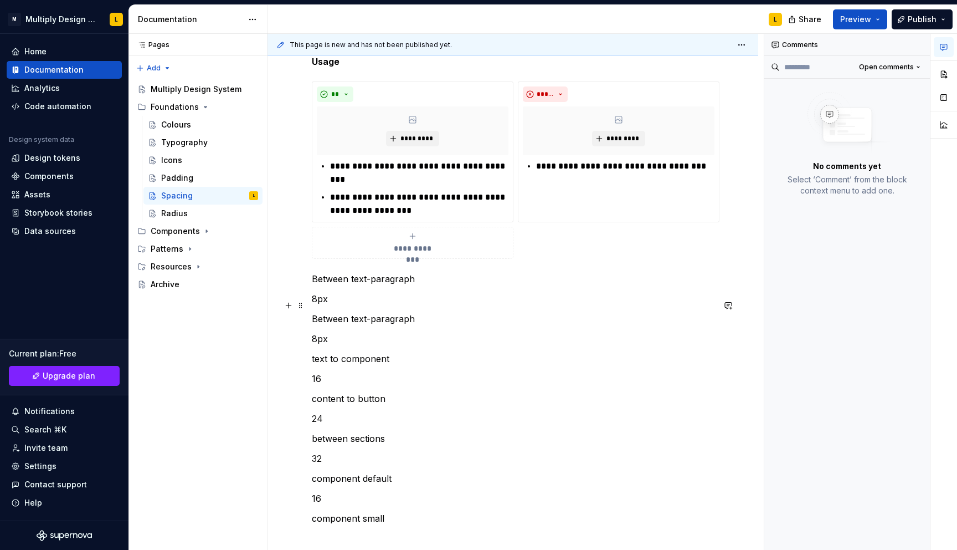
click at [393, 312] on p "Between text-paragraph" at bounding box center [513, 318] width 402 height 13
click at [379, 312] on p "Between text-Biline" at bounding box center [513, 318] width 402 height 13
click at [318, 332] on p "8px" at bounding box center [513, 338] width 402 height 13
click at [259, 306] on div "Pages Pages Add Accessibility guide for tree Page tree. Navigate the tree with …" at bounding box center [198, 292] width 139 height 516
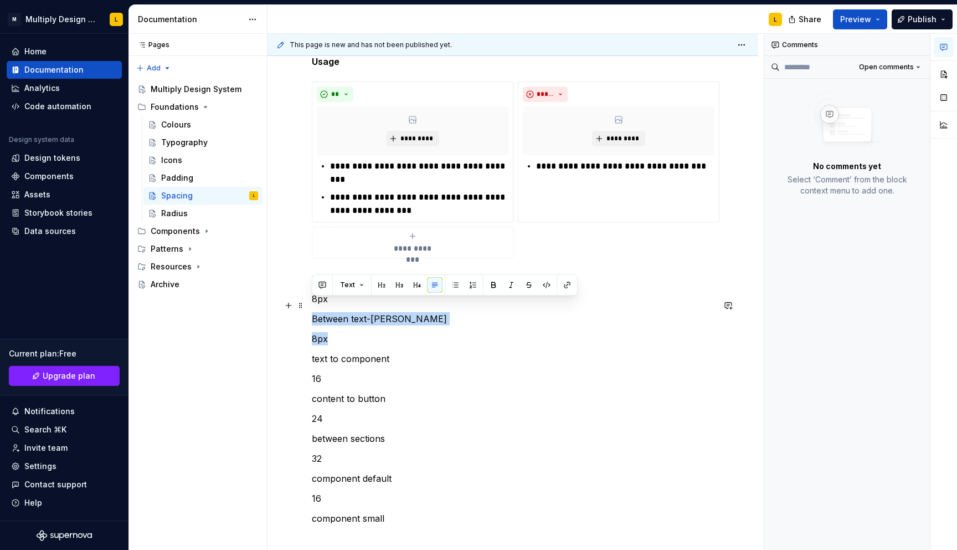
drag, startPoint x: 331, startPoint y: 324, endPoint x: 314, endPoint y: 309, distance: 22.8
click at [314, 309] on div "**********" at bounding box center [513, 250] width 402 height 550
copy div "Between text-Byline 8px"
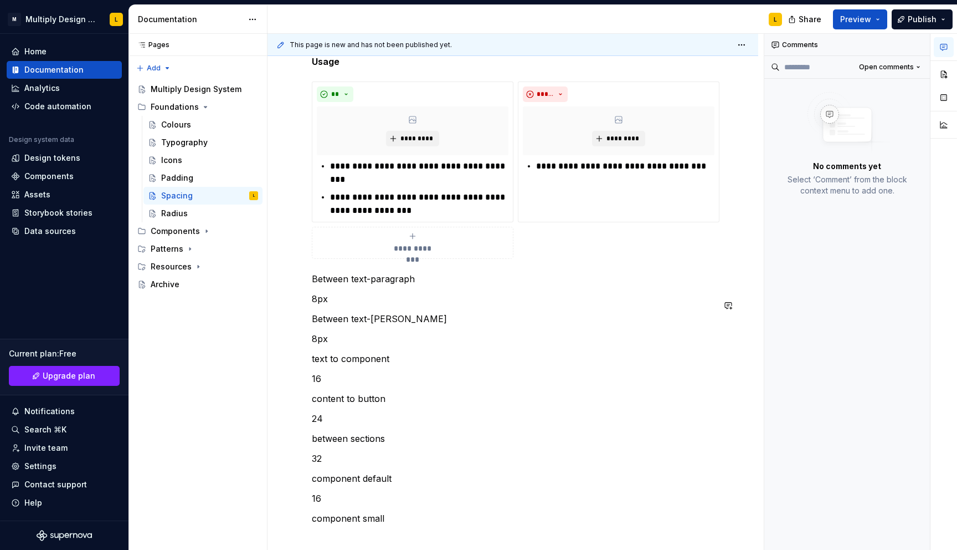
click at [326, 316] on div "**********" at bounding box center [513, 250] width 402 height 550
click at [330, 332] on p "8px" at bounding box center [513, 338] width 402 height 13
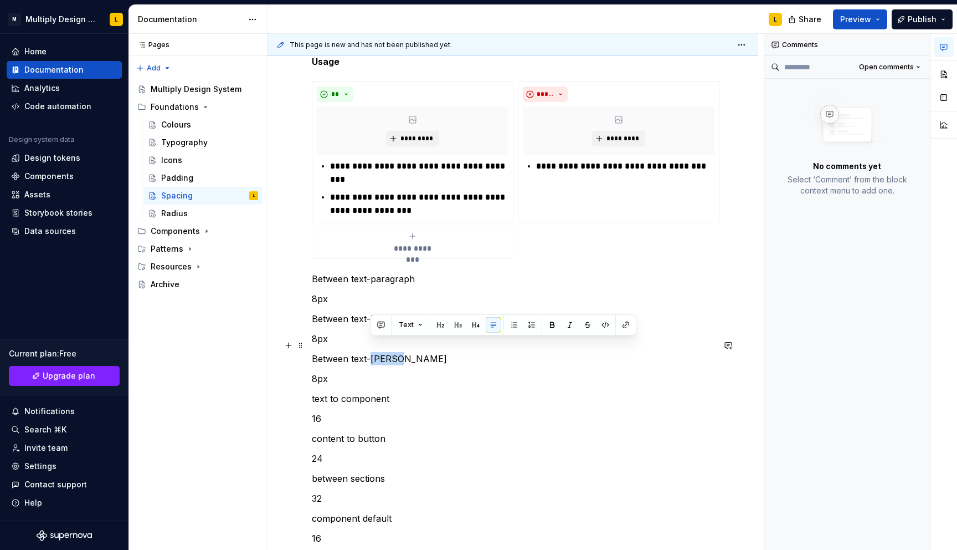
drag, startPoint x: 373, startPoint y: 347, endPoint x: 426, endPoint y: 347, distance: 52.6
click at [426, 352] on p "Between text-[PERSON_NAME]" at bounding box center [513, 358] width 402 height 13
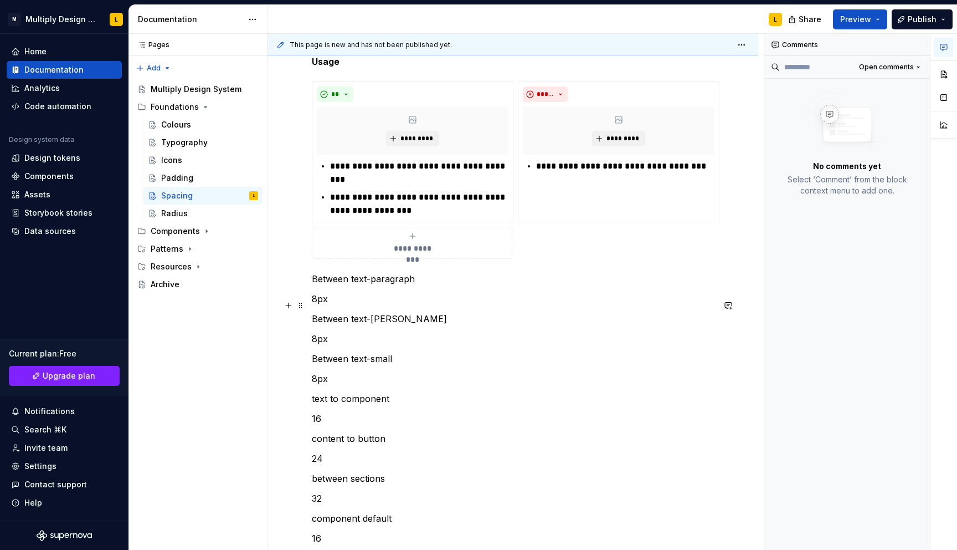
click at [375, 312] on p "Between text-[PERSON_NAME]" at bounding box center [513, 318] width 402 height 13
click at [316, 372] on p "8px" at bounding box center [513, 378] width 402 height 13
click at [318, 332] on p "8px" at bounding box center [513, 338] width 402 height 13
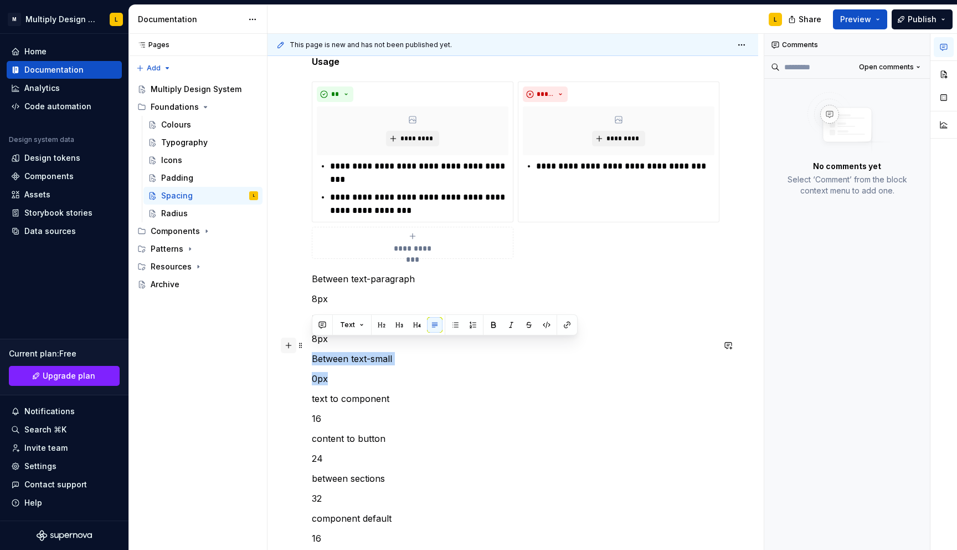
drag, startPoint x: 329, startPoint y: 368, endPoint x: 283, endPoint y: 346, distance: 51.5
click at [312, 346] on div "**********" at bounding box center [513, 276] width 402 height 603
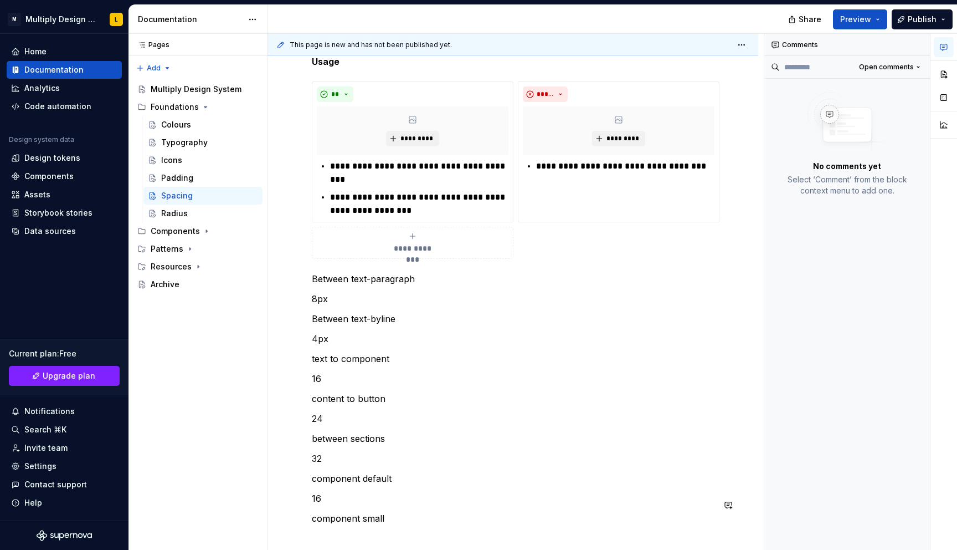
type textarea "*"
